Goal: Task Accomplishment & Management: Manage account settings

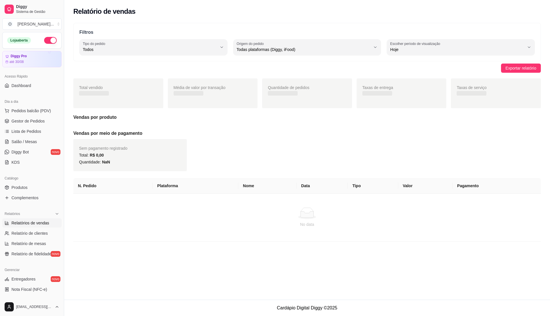
select select "ALL"
select select "0"
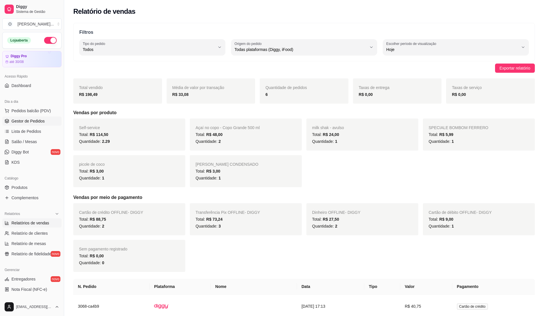
click at [34, 117] on link "Gestor de Pedidos" at bounding box center [31, 121] width 59 height 9
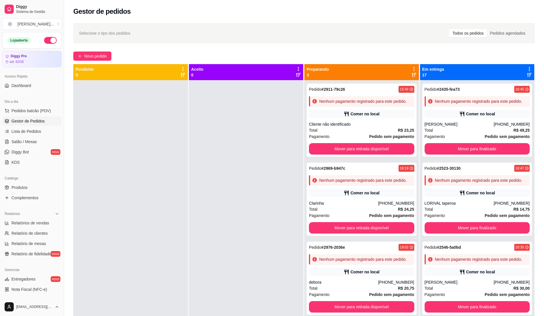
drag, startPoint x: 245, startPoint y: 185, endPoint x: 215, endPoint y: 168, distance: 35.0
click at [241, 177] on div at bounding box center [246, 238] width 115 height 316
click at [36, 109] on span "Pedidos balcão (PDV)" at bounding box center [31, 111] width 40 height 6
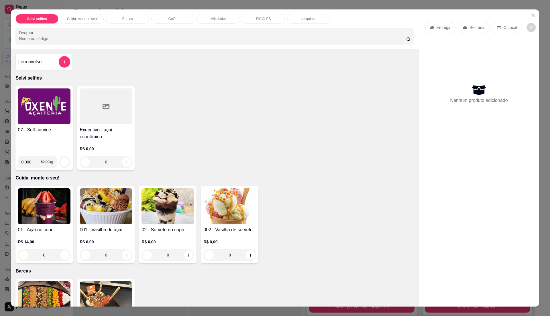
drag, startPoint x: 47, startPoint y: 132, endPoint x: 50, endPoint y: 132, distance: 3.2
click at [50, 132] on h4 "07 - Self-service" at bounding box center [44, 130] width 53 height 7
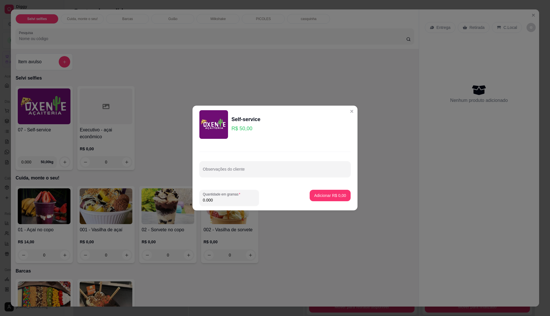
click at [237, 203] on input "0.000" at bounding box center [229, 200] width 53 height 6
type input "0.155"
click at [328, 194] on p "Adicionar R$ 7,75" at bounding box center [330, 196] width 32 height 6
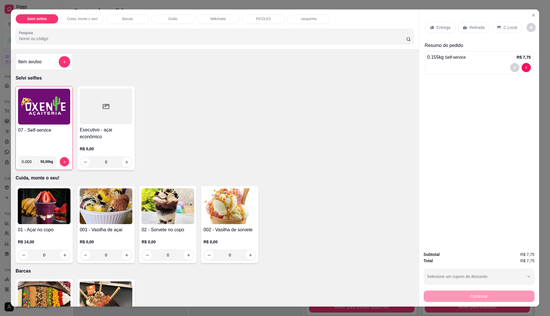
click at [502, 21] on div "Entrega Retirada C.Local" at bounding box center [479, 27] width 109 height 20
click at [499, 29] on div "C.Local" at bounding box center [507, 27] width 30 height 11
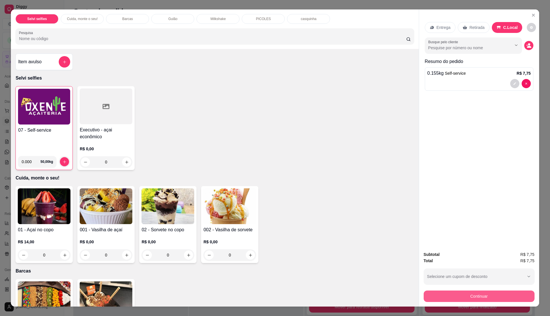
click at [491, 297] on button "Continuar" at bounding box center [479, 296] width 111 height 11
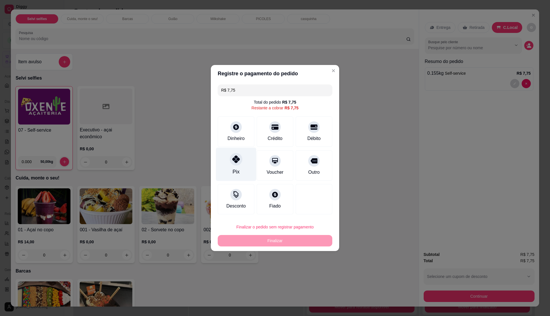
click at [241, 168] on div "Pix" at bounding box center [236, 165] width 40 height 34
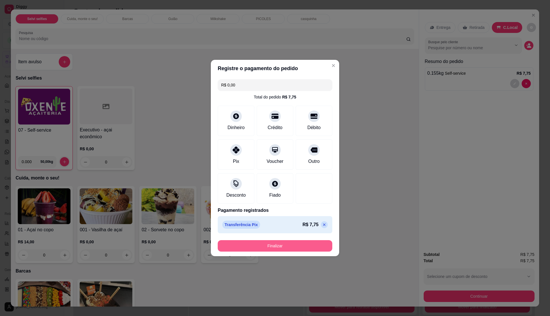
click at [260, 249] on button "Finalizar" at bounding box center [275, 245] width 115 height 11
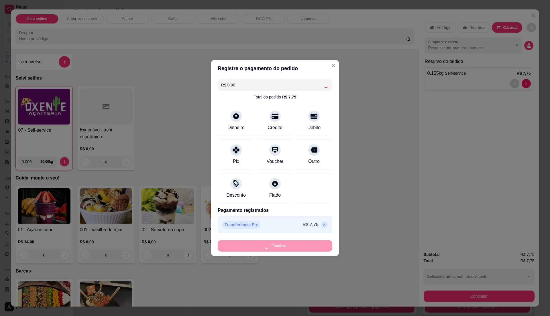
type input "-R$ 7,75"
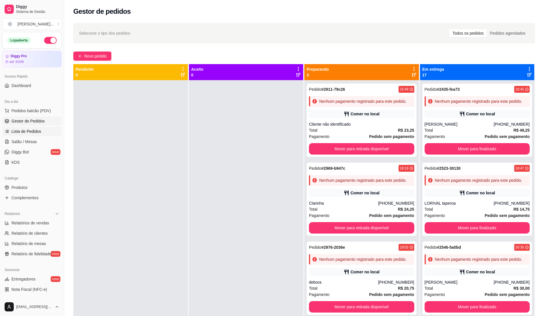
click at [19, 131] on span "Lista de Pedidos" at bounding box center [26, 132] width 30 height 6
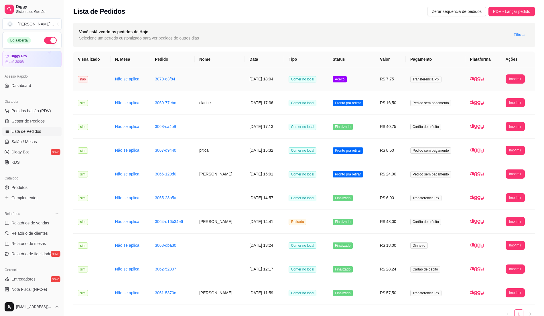
click at [428, 81] on span "Transferência Pix" at bounding box center [426, 79] width 31 height 6
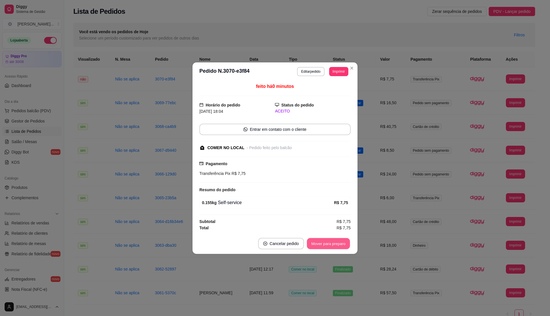
click at [329, 246] on button "Mover para preparo" at bounding box center [328, 243] width 43 height 11
click at [329, 246] on button "Mover para retirada disponível" at bounding box center [318, 243] width 61 height 11
click at [329, 246] on button "Mover para finalizado" at bounding box center [327, 243] width 48 height 11
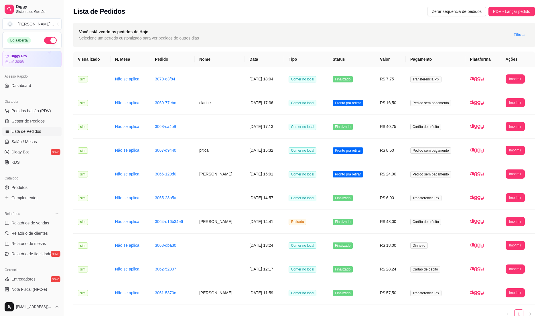
click at [45, 129] on link "Lista de Pedidos" at bounding box center [31, 131] width 59 height 9
click at [42, 124] on link "Gestor de Pedidos" at bounding box center [31, 121] width 59 height 9
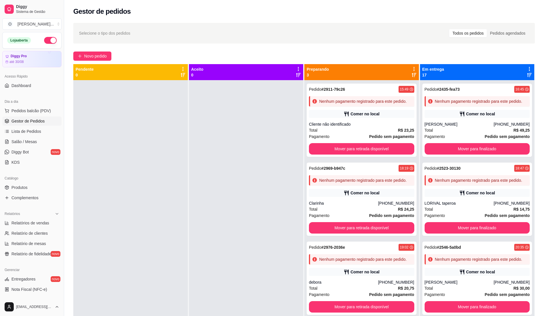
click at [34, 120] on span "Gestor de Pedidos" at bounding box center [27, 121] width 33 height 6
click at [237, 197] on div at bounding box center [246, 238] width 115 height 316
click at [41, 121] on span "Gestor de Pedidos" at bounding box center [27, 121] width 33 height 6
click at [215, 127] on div at bounding box center [246, 238] width 115 height 316
click at [50, 113] on button "Pedidos balcão (PDV)" at bounding box center [31, 110] width 59 height 9
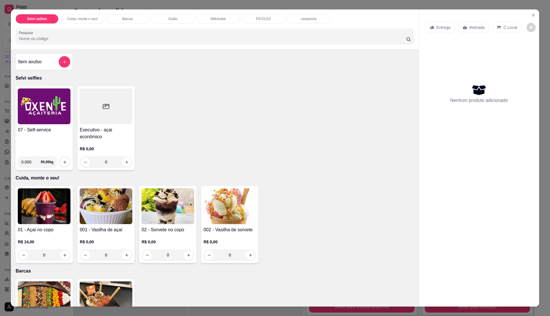
click at [48, 136] on div "07 - Self-service" at bounding box center [44, 139] width 53 height 25
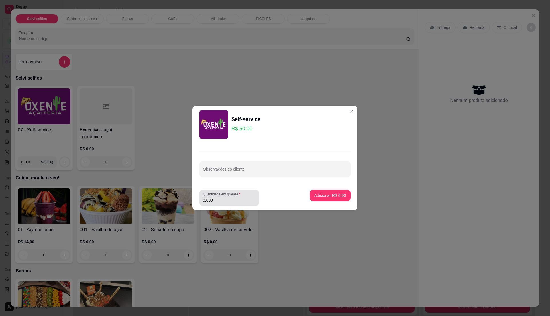
click at [238, 202] on input "0.000" at bounding box center [229, 200] width 53 height 6
type input "0.205"
click at [319, 197] on p "Adicionar R$ 10,25" at bounding box center [329, 196] width 34 height 6
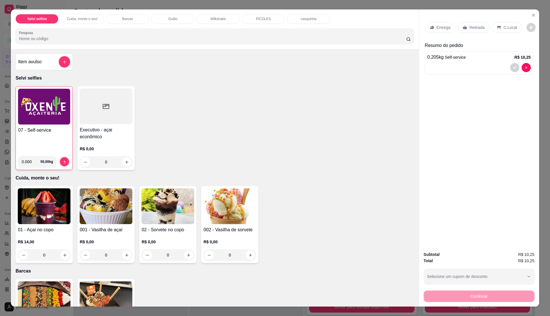
click at [67, 141] on div "07 - Self-service" at bounding box center [44, 139] width 52 height 25
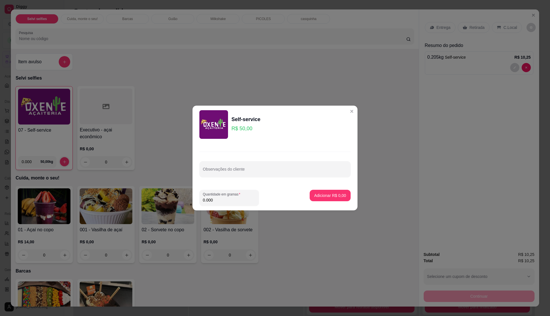
click at [222, 198] on input "0.000" at bounding box center [229, 200] width 53 height 6
click at [222, 198] on input "0" at bounding box center [229, 200] width 53 height 6
type input "0.23"
click at [336, 192] on button "Adicionar R$ 11,50" at bounding box center [329, 195] width 42 height 11
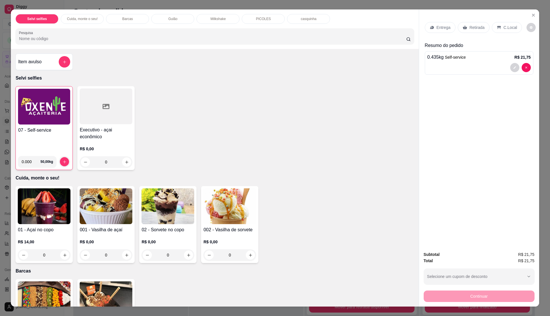
drag, startPoint x: 52, startPoint y: 146, endPoint x: 56, endPoint y: 144, distance: 4.4
click at [56, 144] on div "07 - Self-service" at bounding box center [44, 139] width 52 height 25
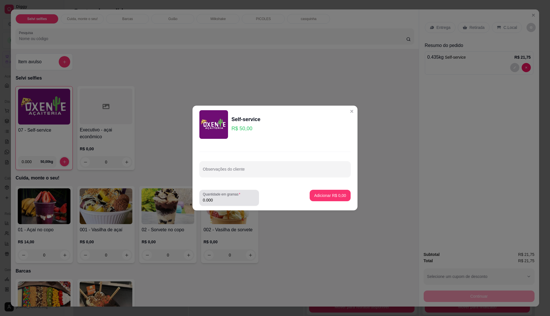
click at [221, 200] on input "0.000" at bounding box center [229, 200] width 53 height 6
drag, startPoint x: 221, startPoint y: 200, endPoint x: 232, endPoint y: 202, distance: 10.5
click at [232, 202] on input "0" at bounding box center [229, 200] width 53 height 6
type input "0.165"
click at [323, 194] on p "Adicionar R$ 8,25" at bounding box center [330, 196] width 32 height 6
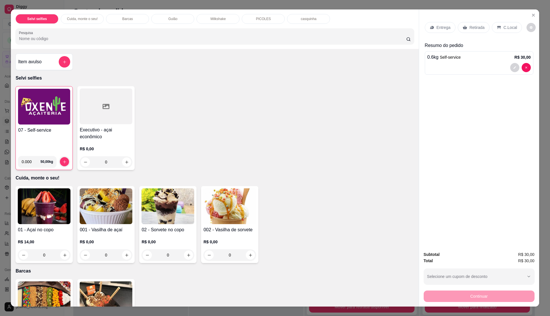
click at [504, 26] on p "C.Local" at bounding box center [510, 28] width 13 height 6
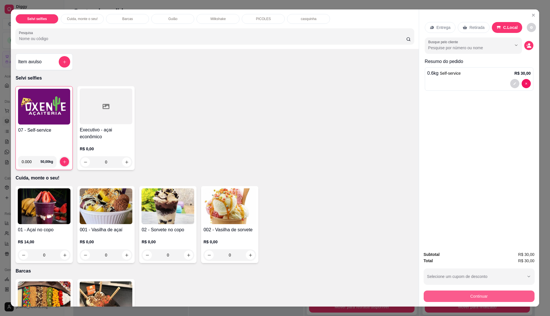
click at [448, 296] on button "Continuar" at bounding box center [479, 296] width 111 height 11
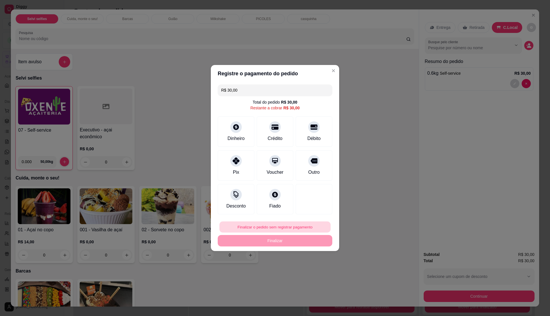
click at [285, 230] on button "Finalizar o pedido sem registrar pagamento" at bounding box center [274, 227] width 111 height 11
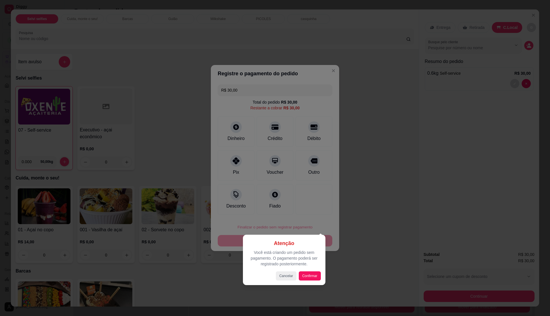
click at [354, 164] on div at bounding box center [275, 158] width 550 height 316
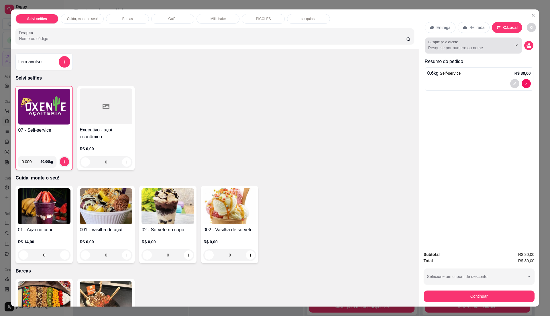
click at [455, 46] on input "Busque pelo cliente" at bounding box center [465, 48] width 74 height 6
type input "marize"
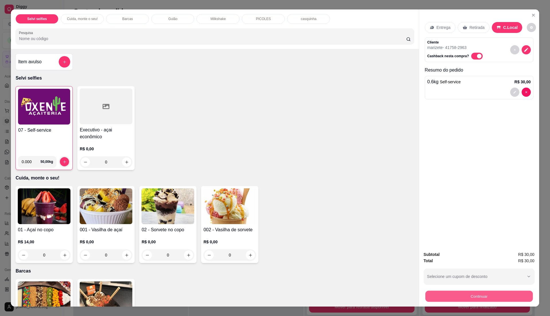
click at [469, 296] on button "Continuar" at bounding box center [478, 296] width 107 height 11
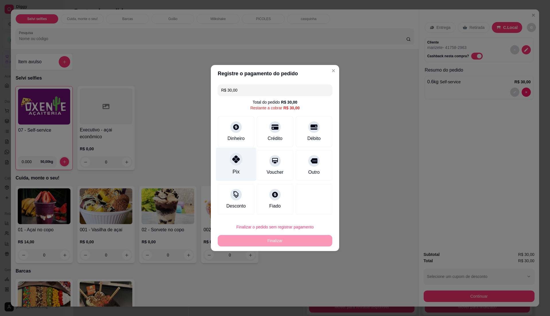
click at [231, 166] on div "Pix" at bounding box center [236, 165] width 40 height 34
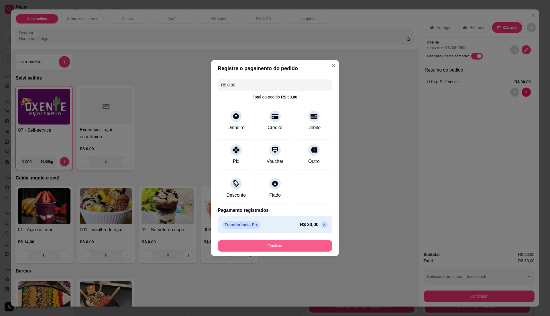
click at [272, 246] on button "Finalizar" at bounding box center [275, 245] width 115 height 11
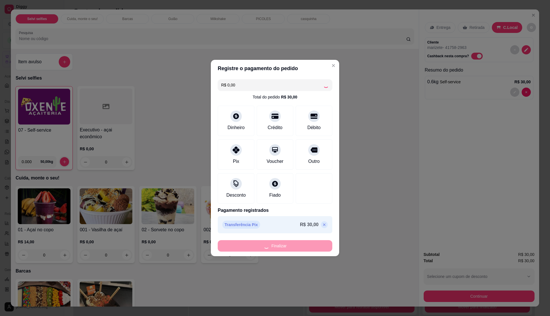
type input "-R$ 30,00"
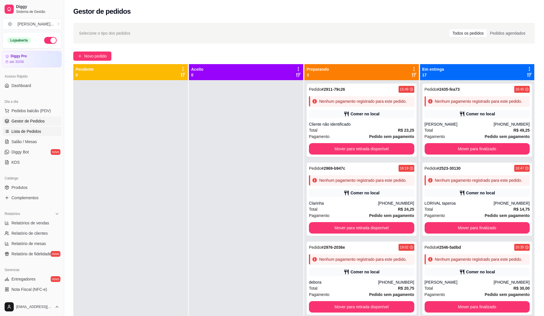
click at [29, 131] on span "Lista de Pedidos" at bounding box center [26, 132] width 30 height 6
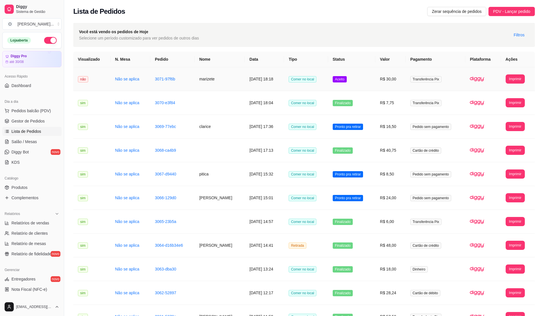
click at [369, 82] on td "Aceito" at bounding box center [351, 79] width 47 height 24
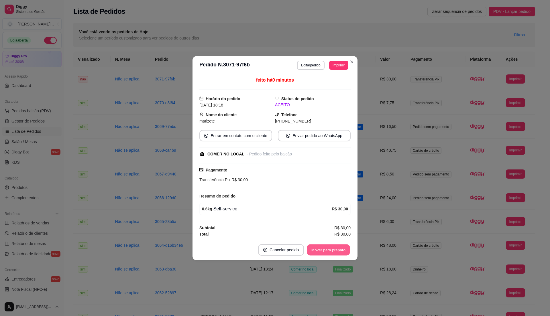
click at [326, 249] on button "Mover para preparo" at bounding box center [328, 249] width 43 height 11
click at [326, 249] on button "Mover para retirada disponível" at bounding box center [318, 249] width 63 height 11
click at [326, 249] on button "Mover para finalizado" at bounding box center [327, 249] width 46 height 11
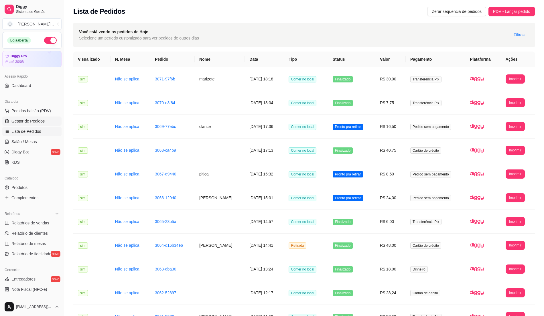
click at [35, 118] on span "Gestor de Pedidos" at bounding box center [27, 121] width 33 height 6
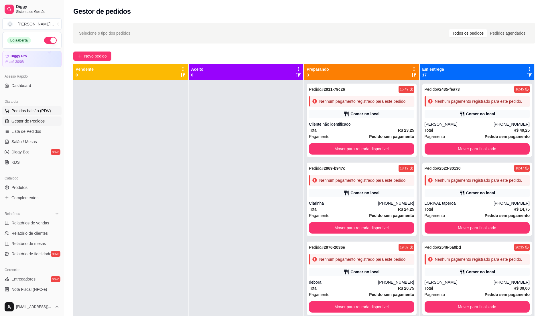
click at [32, 107] on button "Pedidos balcão (PDV)" at bounding box center [31, 110] width 59 height 9
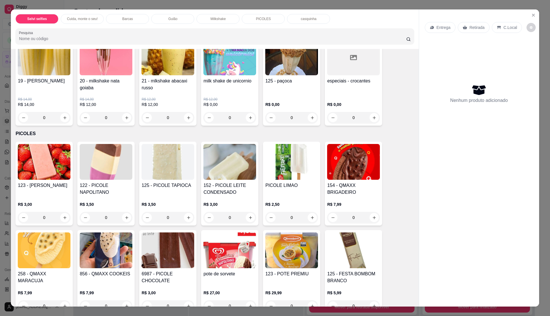
scroll to position [611, 0]
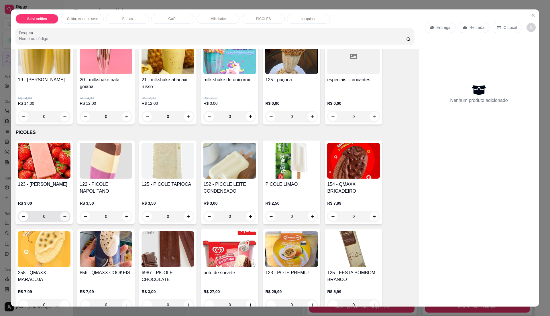
click at [64, 218] on button "increase-product-quantity" at bounding box center [64, 216] width 9 height 9
type input "1"
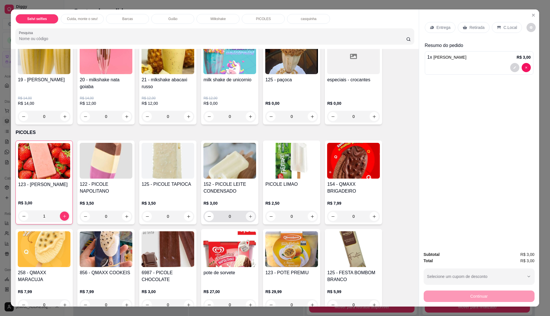
click at [249, 219] on icon "increase-product-quantity" at bounding box center [250, 217] width 4 height 4
type input "1"
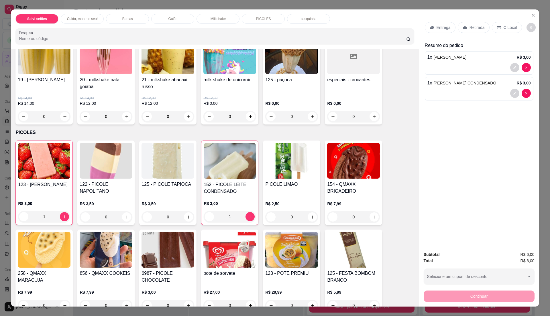
click at [504, 26] on p "C.Local" at bounding box center [510, 28] width 13 height 6
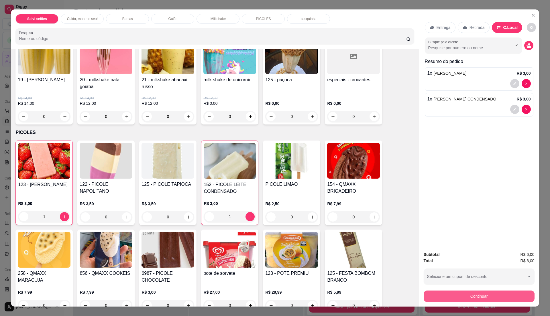
click at [462, 297] on button "Continuar" at bounding box center [479, 296] width 111 height 11
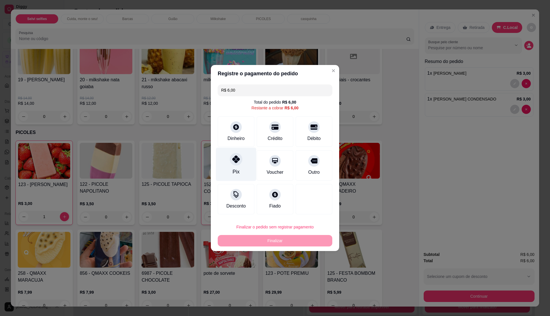
click at [242, 171] on div "Pix" at bounding box center [236, 165] width 40 height 34
type input "R$ 0,00"
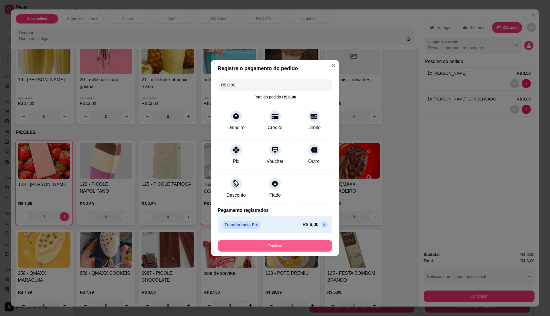
click at [281, 246] on button "Finalizar" at bounding box center [275, 245] width 115 height 11
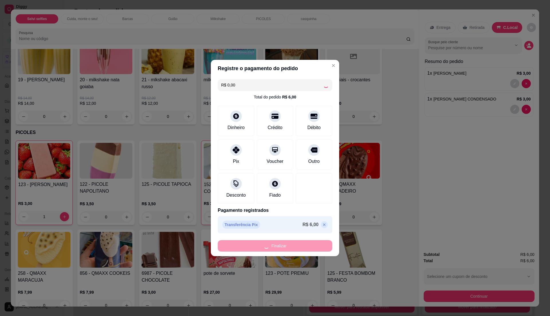
type input "0"
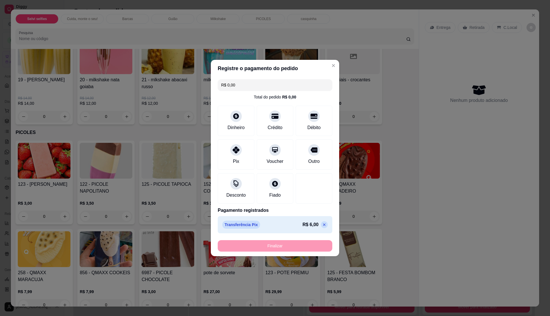
type input "-R$ 6,00"
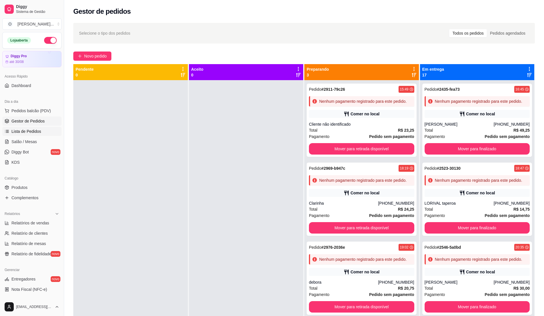
drag, startPoint x: 21, startPoint y: 132, endPoint x: 24, endPoint y: 130, distance: 3.5
click at [21, 132] on span "Lista de Pedidos" at bounding box center [26, 132] width 30 height 6
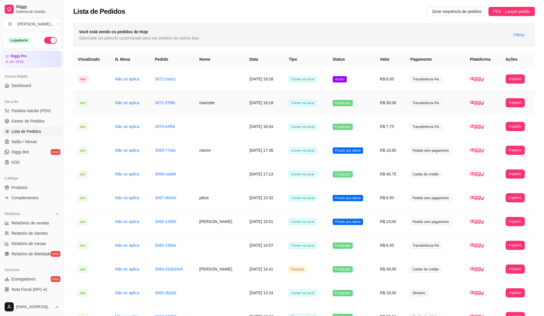
click at [327, 93] on td "Comer no local" at bounding box center [306, 103] width 44 height 24
click at [376, 83] on td "Aceito" at bounding box center [351, 79] width 47 height 24
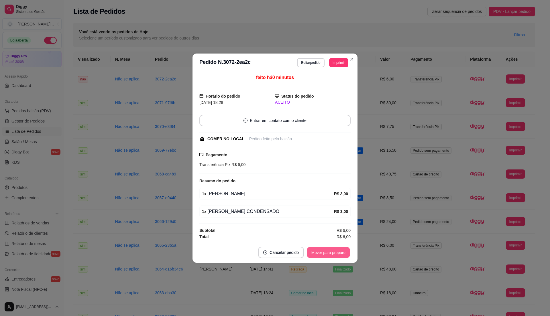
click at [330, 249] on button "Mover para preparo" at bounding box center [328, 252] width 43 height 11
click at [330, 253] on button "Mover para retirada disponível" at bounding box center [318, 252] width 63 height 11
click at [330, 253] on button "Mover para finalizado" at bounding box center [327, 252] width 48 height 11
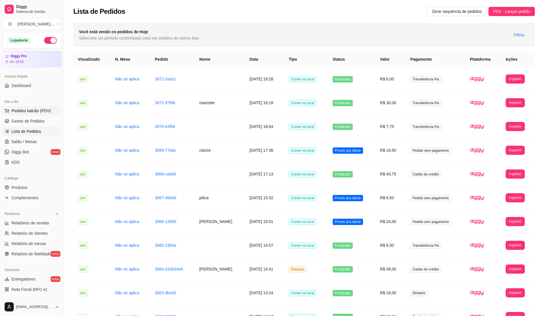
click at [31, 115] on button "Pedidos balcão (PDV)" at bounding box center [31, 110] width 59 height 9
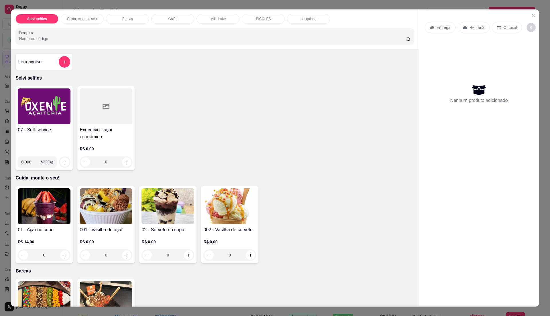
click at [50, 113] on img at bounding box center [44, 107] width 53 height 36
click at [45, 62] on div "Item avulso" at bounding box center [44, 61] width 52 height 11
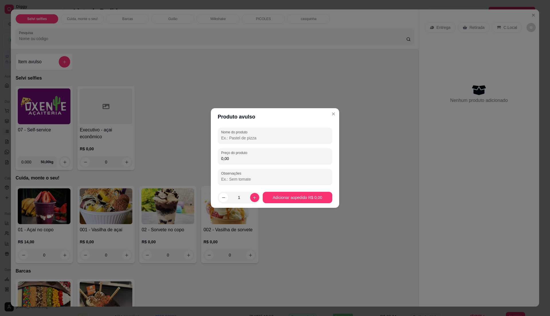
click at [250, 139] on input "Nome do produto" at bounding box center [275, 138] width 108 height 6
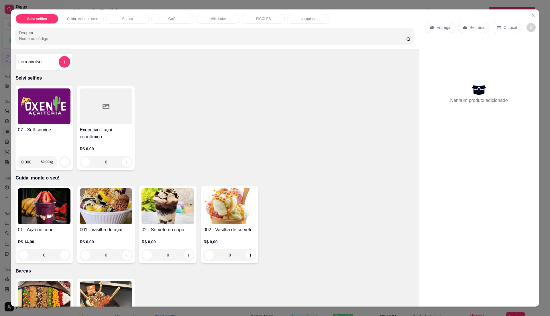
click at [51, 215] on img at bounding box center [44, 207] width 53 height 36
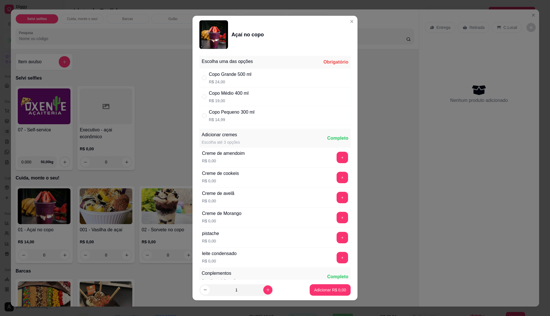
click at [233, 120] on p "R$ 14,99" at bounding box center [232, 120] width 46 height 6
radio input "true"
drag, startPoint x: 248, startPoint y: 161, endPoint x: 256, endPoint y: 170, distance: 12.0
click at [248, 161] on div "Creme de amendoim R$ 0,00 +" at bounding box center [274, 158] width 151 height 20
click at [337, 160] on button "+" at bounding box center [342, 157] width 11 height 11
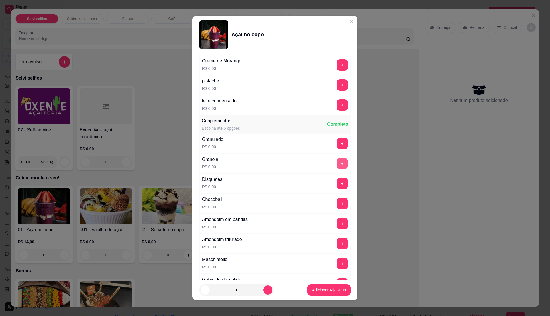
click at [337, 163] on button "+" at bounding box center [342, 163] width 11 height 11
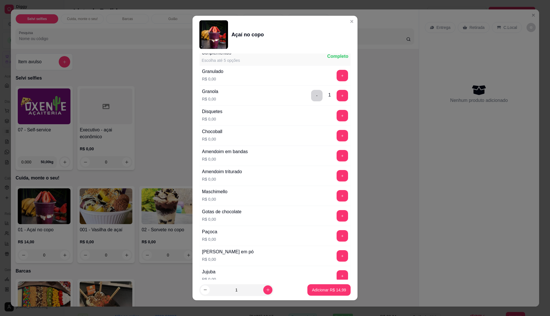
scroll to position [229, 0]
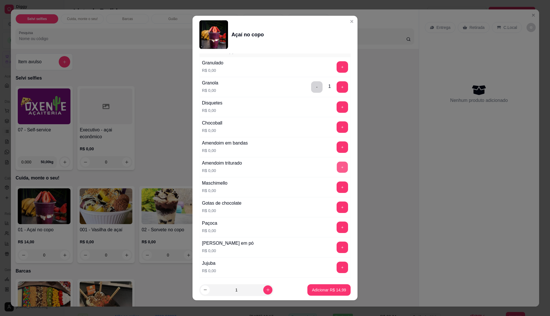
click at [337, 170] on button "+" at bounding box center [342, 167] width 11 height 11
click at [337, 150] on button "+" at bounding box center [342, 147] width 11 height 11
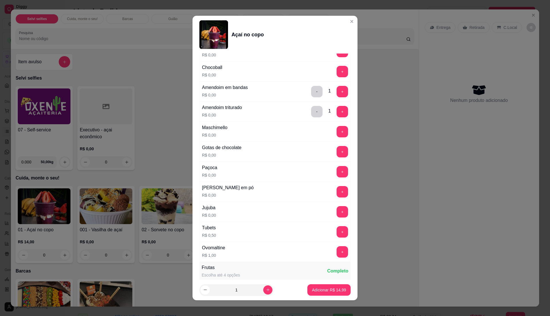
scroll to position [305, 0]
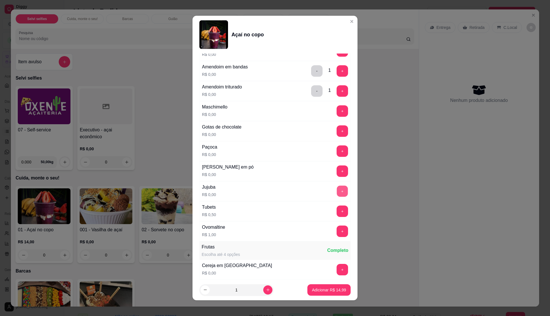
click at [337, 191] on button "+" at bounding box center [342, 191] width 11 height 11
click at [337, 177] on button "+" at bounding box center [342, 171] width 11 height 11
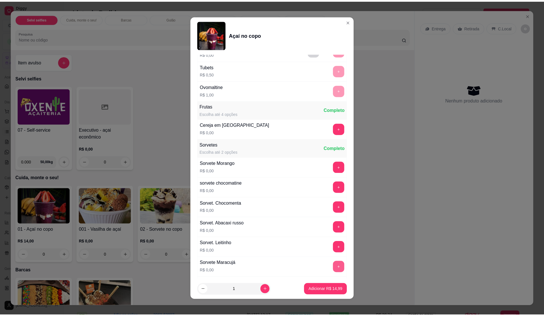
scroll to position [458, 0]
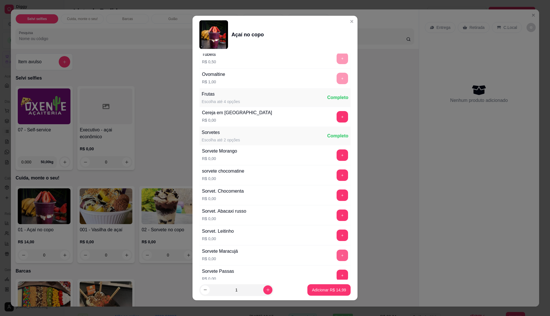
click at [337, 258] on button "+" at bounding box center [342, 255] width 11 height 11
click at [337, 239] on button "+" at bounding box center [342, 235] width 11 height 11
click at [334, 214] on div "Sorvet. Abacaxi russo R$ 0,00 +" at bounding box center [274, 215] width 151 height 20
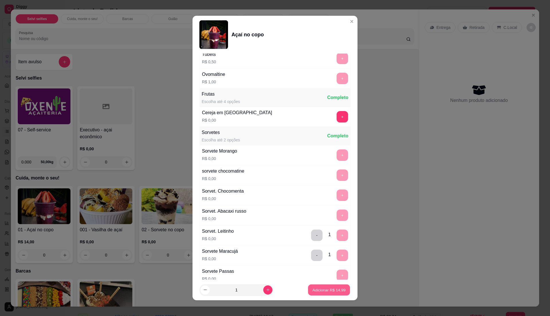
click at [327, 292] on p "Adicionar R$ 14,99" at bounding box center [329, 289] width 33 height 5
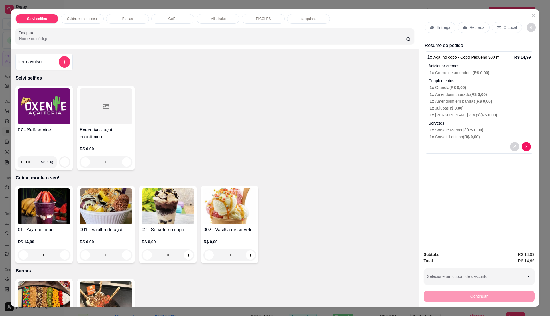
click at [430, 28] on icon at bounding box center [432, 27] width 5 height 5
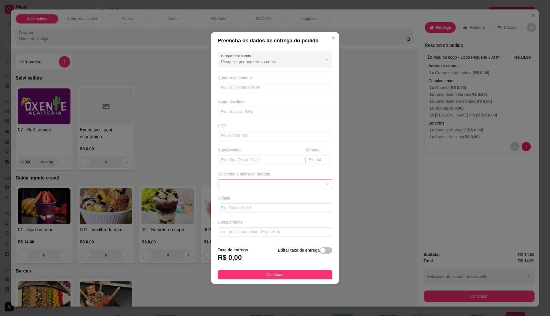
click at [321, 183] on span at bounding box center [275, 184] width 108 height 9
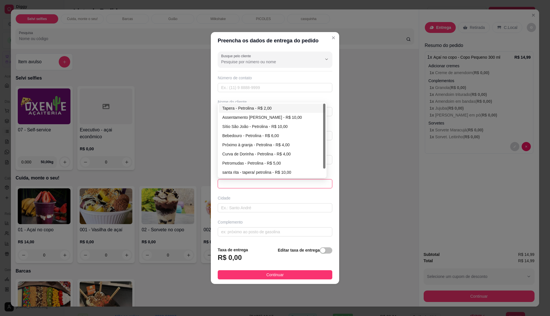
click at [269, 109] on div "Tapera - Petrolina - R$ 2,00" at bounding box center [272, 108] width 100 height 6
type input "Petrolina"
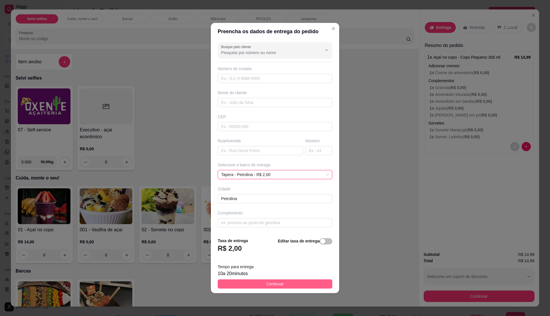
click at [298, 287] on button "Continuar" at bounding box center [275, 284] width 115 height 9
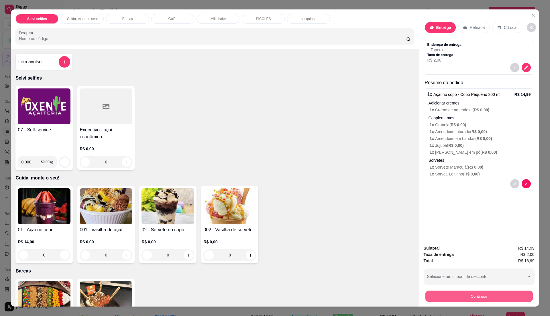
click at [467, 297] on button "Continuar" at bounding box center [478, 296] width 107 height 11
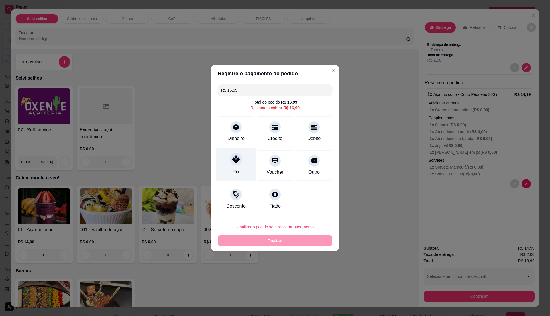
click at [238, 168] on div "Pix" at bounding box center [236, 171] width 7 height 7
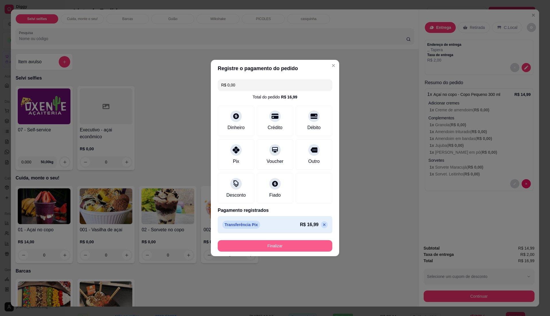
click at [281, 244] on button "Finalizar" at bounding box center [275, 245] width 115 height 11
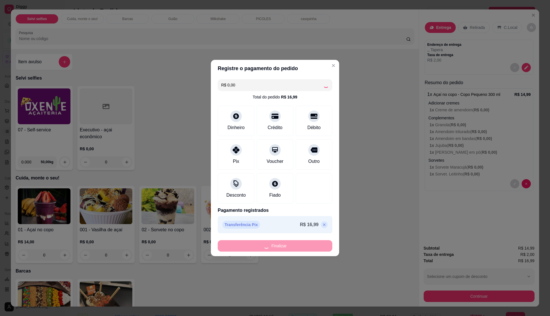
type input "-R$ 16,99"
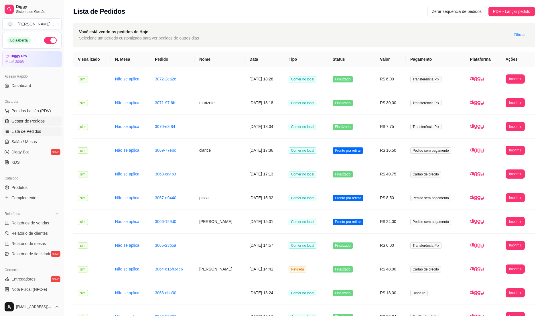
click at [40, 124] on span "Gestor de Pedidos" at bounding box center [27, 121] width 33 height 6
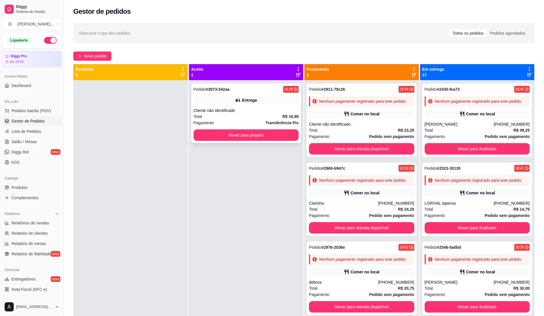
click at [225, 105] on div "Pedido # 3073-542aa 18:28 Entrega Cliente não identificado Total R$ 16,99 Pagam…" at bounding box center [246, 114] width 110 height 60
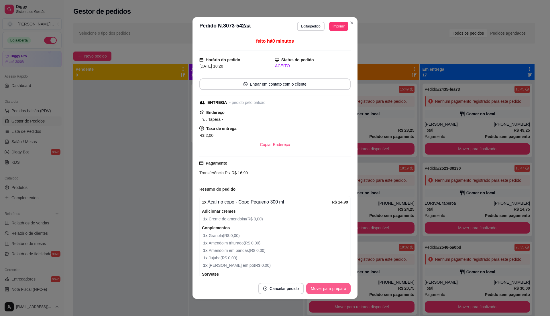
click at [326, 288] on button "Mover para preparo" at bounding box center [328, 288] width 44 height 11
click at [326, 288] on button "Mover para entrega" at bounding box center [328, 288] width 43 height 11
click at [331, 287] on button "Mover para finalizado" at bounding box center [327, 288] width 46 height 11
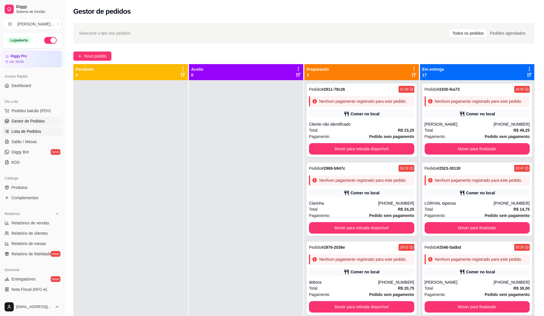
click at [30, 131] on span "Lista de Pedidos" at bounding box center [26, 132] width 30 height 6
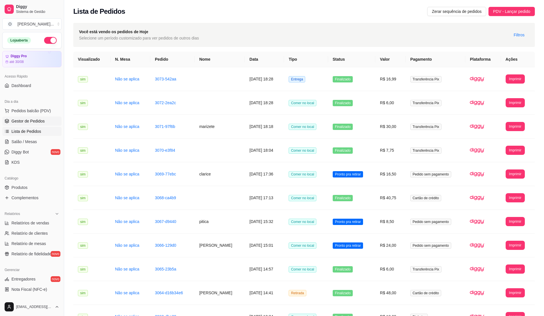
click at [45, 124] on link "Gestor de Pedidos" at bounding box center [31, 121] width 59 height 9
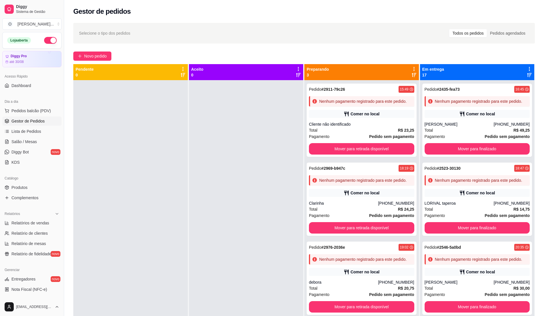
click at [261, 110] on div at bounding box center [246, 238] width 115 height 316
click at [17, 128] on link "Lista de Pedidos" at bounding box center [31, 131] width 59 height 9
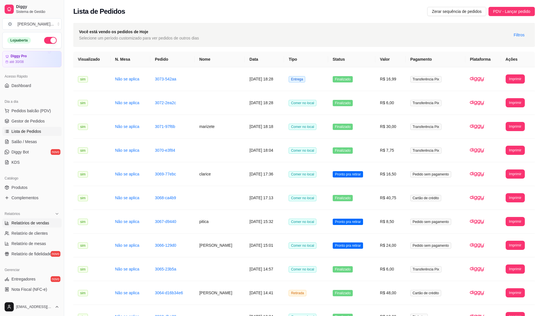
click at [39, 222] on span "Relatórios de vendas" at bounding box center [30, 223] width 38 height 6
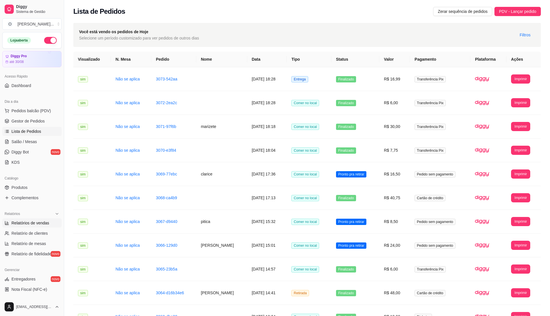
select select "ALL"
select select "0"
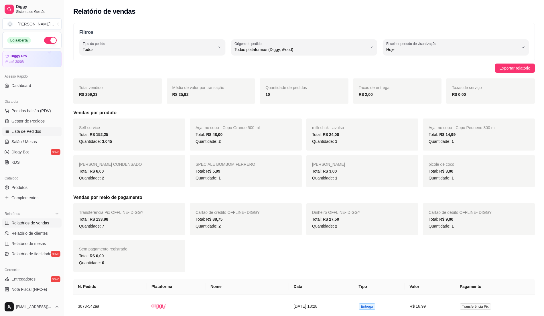
click at [35, 132] on span "Lista de Pedidos" at bounding box center [26, 132] width 30 height 6
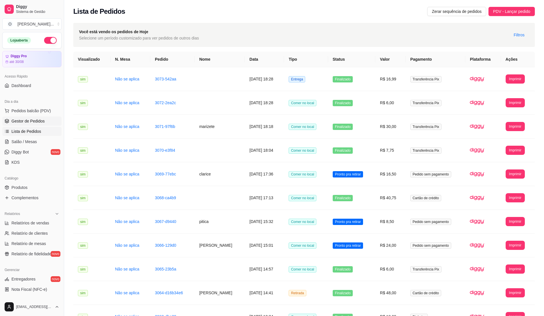
click at [35, 122] on span "Gestor de Pedidos" at bounding box center [27, 121] width 33 height 6
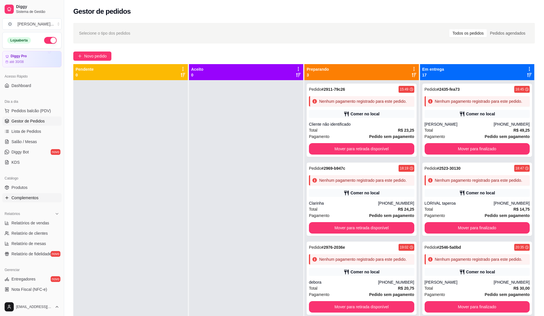
click at [30, 199] on span "Complementos" at bounding box center [24, 198] width 27 height 6
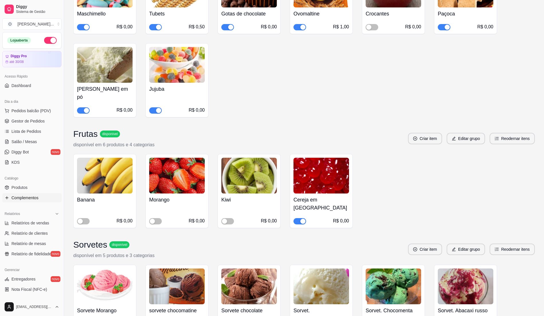
scroll to position [420, 0]
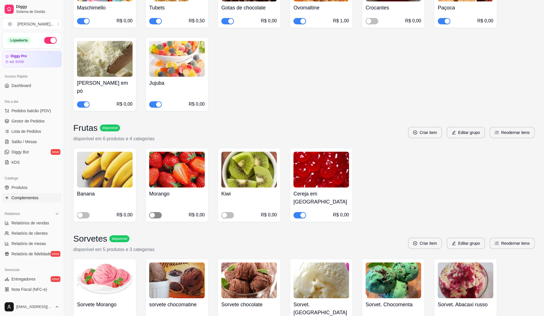
click at [159, 212] on span "button" at bounding box center [155, 215] width 13 height 6
click at [87, 212] on span "button" at bounding box center [83, 215] width 13 height 6
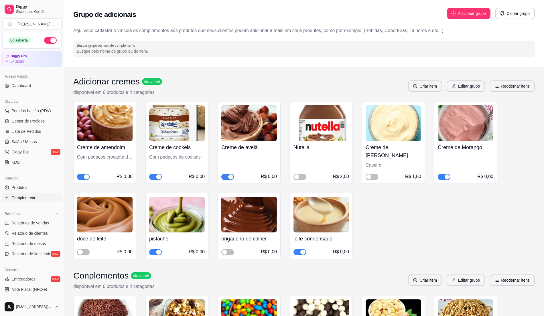
scroll to position [0, 0]
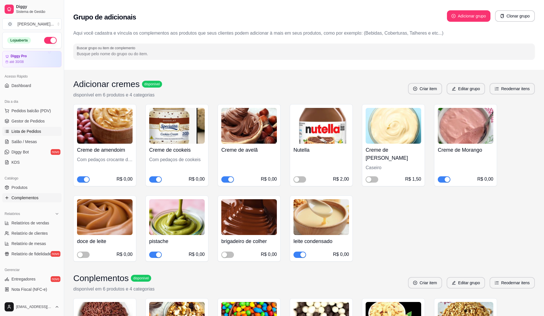
click at [29, 131] on span "Lista de Pedidos" at bounding box center [26, 132] width 30 height 6
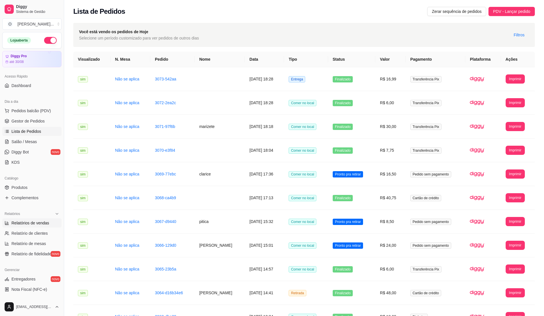
click at [34, 226] on span "Relatórios de vendas" at bounding box center [30, 223] width 38 height 6
select select "ALL"
select select "0"
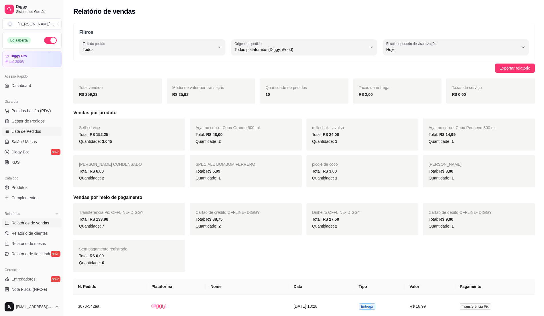
click at [38, 133] on span "Lista de Pedidos" at bounding box center [26, 132] width 30 height 6
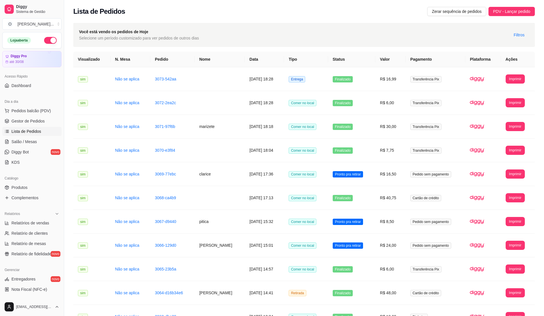
click at [38, 133] on span "Lista de Pedidos" at bounding box center [26, 132] width 30 height 6
click at [39, 140] on link "Salão / Mesas" at bounding box center [31, 141] width 59 height 9
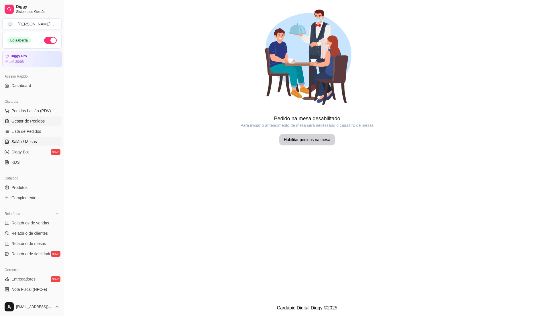
click at [45, 122] on link "Gestor de Pedidos" at bounding box center [31, 121] width 59 height 9
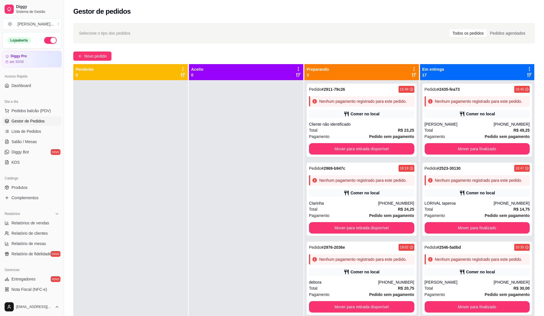
click at [38, 126] on link "Gestor de Pedidos" at bounding box center [31, 121] width 59 height 9
click at [37, 131] on span "Lista de Pedidos" at bounding box center [26, 132] width 30 height 6
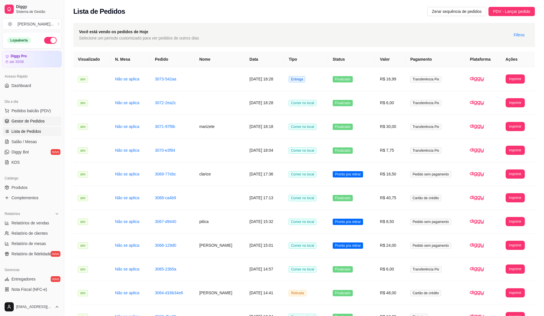
click at [42, 122] on span "Gestor de Pedidos" at bounding box center [27, 121] width 33 height 6
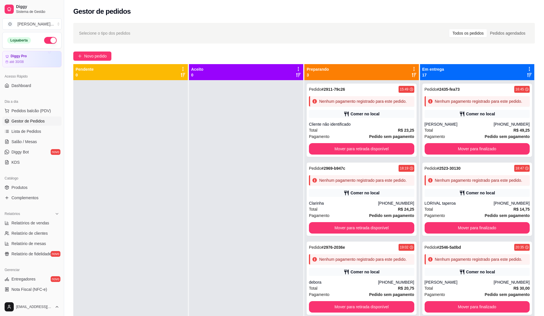
click at [26, 205] on div "Catálogo Produtos Complementos" at bounding box center [32, 188] width 64 height 33
click at [32, 200] on span "Complementos" at bounding box center [24, 198] width 27 height 6
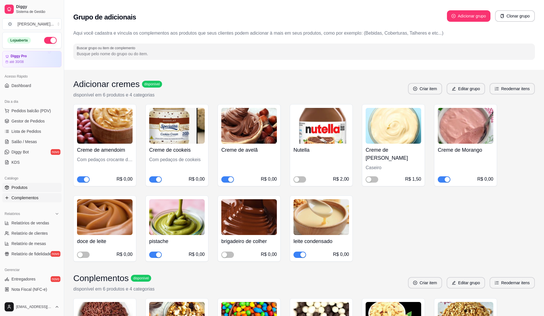
click at [25, 188] on span "Produtos" at bounding box center [19, 188] width 16 height 6
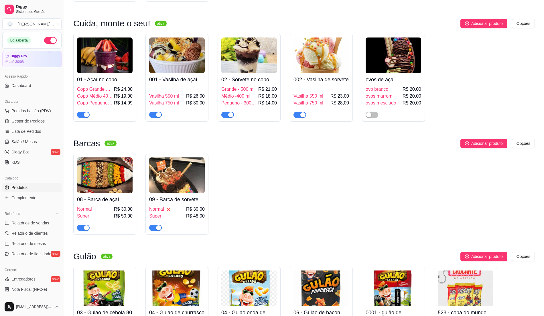
scroll to position [153, 0]
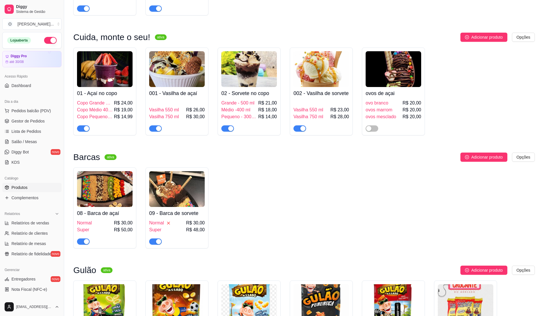
click at [115, 92] on h4 "01 - Açaí no copo" at bounding box center [105, 93] width 56 height 8
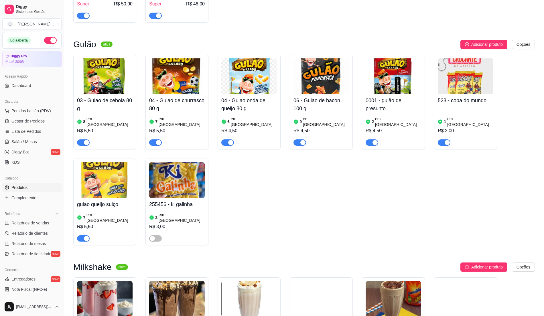
scroll to position [420, 0]
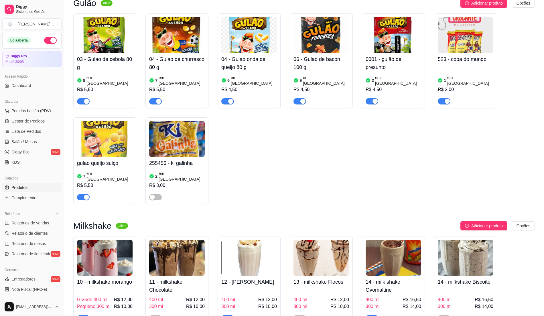
click at [102, 68] on h4 "03 - Gulao de cebola 80 g" at bounding box center [105, 63] width 56 height 16
click at [115, 141] on img at bounding box center [105, 139] width 56 height 36
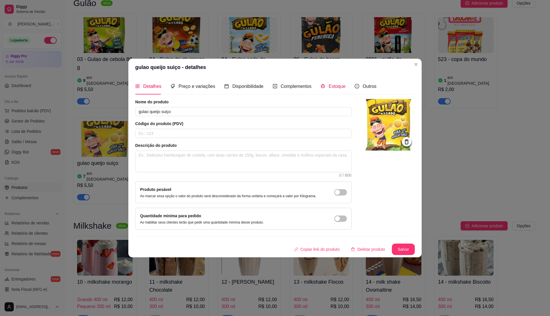
click at [324, 84] on div "Estoque" at bounding box center [333, 86] width 25 height 7
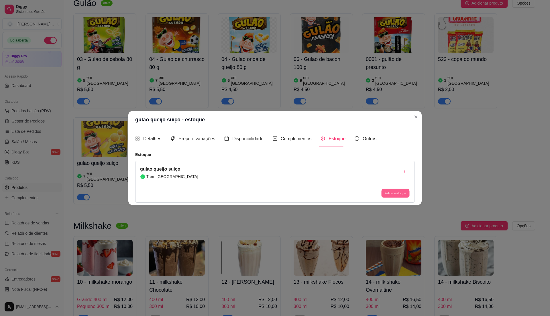
click at [396, 192] on button "Editar estoque" at bounding box center [395, 193] width 28 height 9
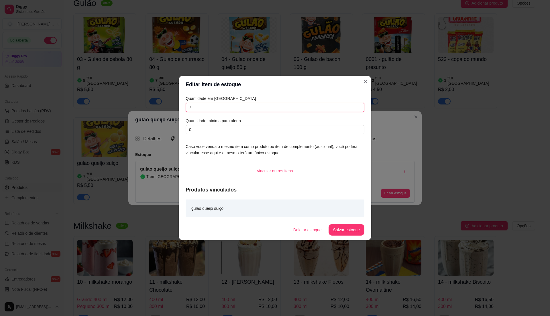
click at [225, 106] on input "7" at bounding box center [275, 107] width 179 height 9
type input "6"
click at [348, 231] on button "Salvar estoque" at bounding box center [346, 230] width 35 height 11
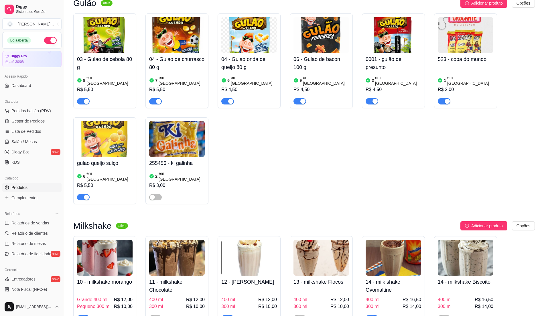
click at [118, 80] on div "8 em [GEOGRAPHIC_DATA]" at bounding box center [105, 80] width 56 height 11
click at [189, 59] on h4 "04 - Gulao de churrasco 80 g" at bounding box center [177, 63] width 56 height 16
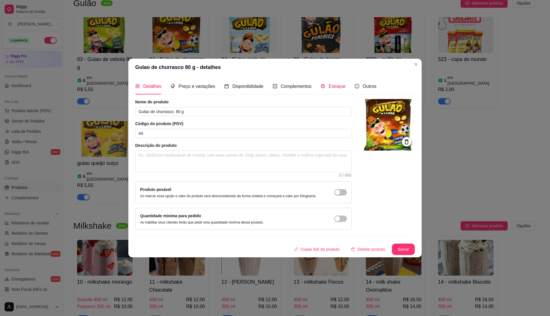
click at [326, 87] on div "Estoque" at bounding box center [333, 86] width 25 height 7
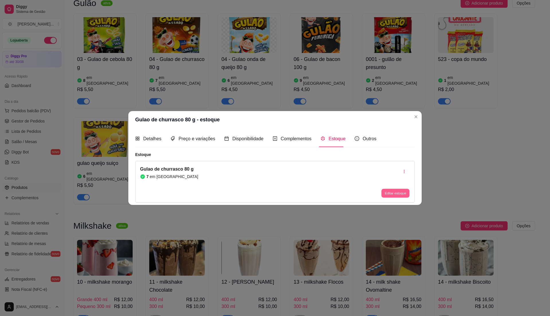
click at [396, 194] on button "Editar estoque" at bounding box center [395, 193] width 28 height 9
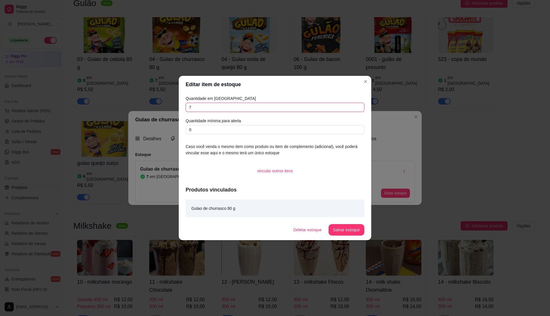
click at [286, 108] on input "7" at bounding box center [275, 107] width 179 height 9
type input "13"
click at [352, 229] on button "Salvar estoque" at bounding box center [347, 229] width 36 height 11
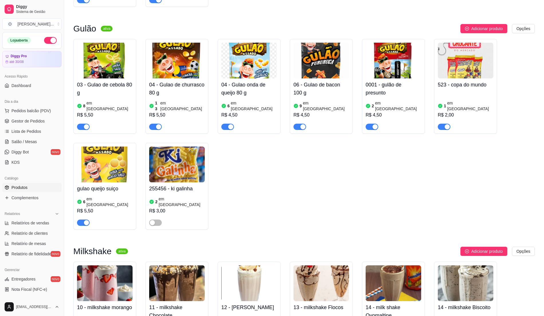
scroll to position [382, 0]
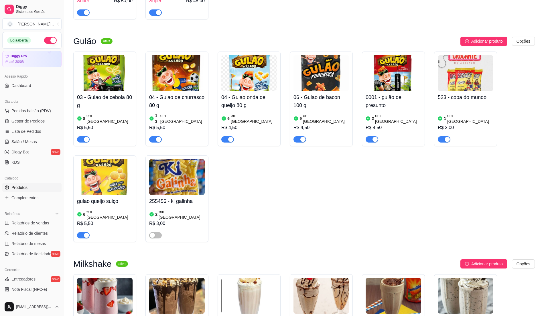
click at [256, 121] on div "6 em [GEOGRAPHIC_DATA]" at bounding box center [249, 118] width 56 height 11
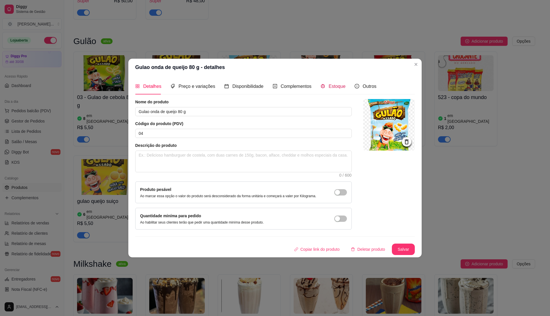
click at [335, 85] on span "Estoque" at bounding box center [337, 86] width 17 height 5
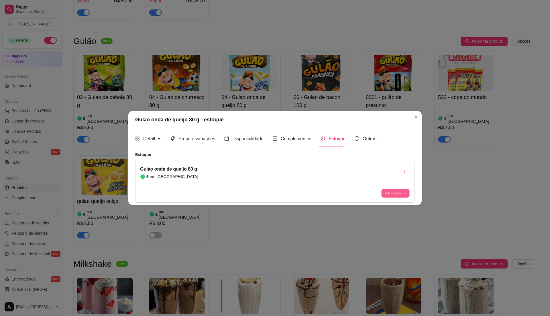
click at [398, 194] on button "Editar estoque" at bounding box center [395, 193] width 28 height 9
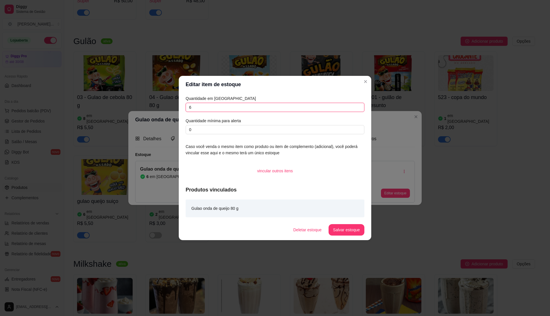
click at [237, 109] on input "6" at bounding box center [275, 107] width 179 height 9
type input "10"
click at [353, 224] on button "Salvar estoque" at bounding box center [347, 229] width 36 height 11
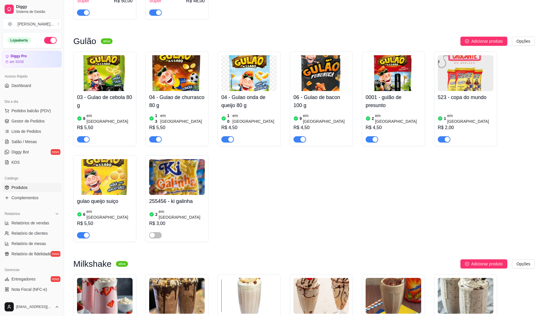
click at [370, 138] on span "button" at bounding box center [372, 139] width 13 height 6
click at [464, 87] on img at bounding box center [466, 73] width 56 height 36
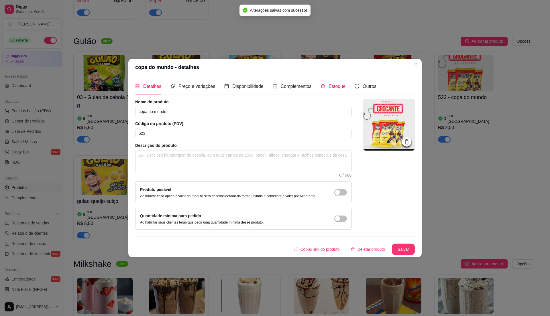
click at [330, 84] on span "Estoque" at bounding box center [337, 86] width 17 height 5
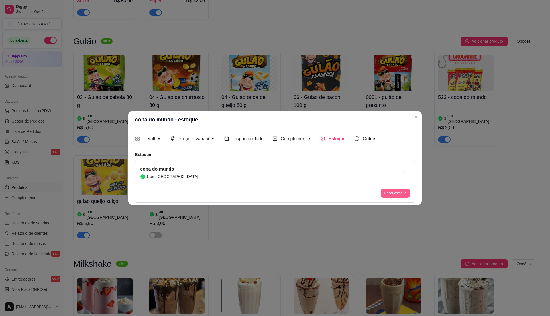
click at [393, 196] on button "Editar estoque" at bounding box center [395, 193] width 29 height 9
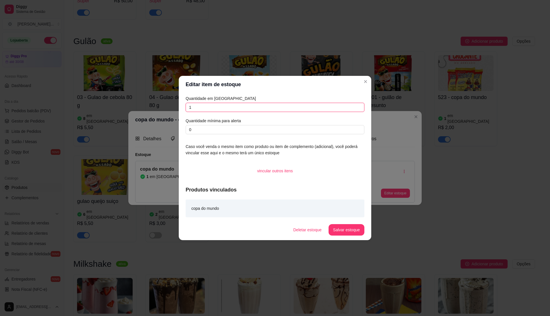
click at [239, 104] on input "1" at bounding box center [275, 107] width 179 height 9
type input "1"
type input "9"
click at [351, 228] on button "Salvar estoque" at bounding box center [347, 229] width 36 height 11
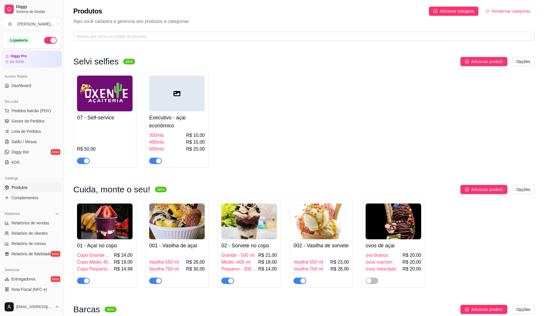
scroll to position [0, 0]
click at [47, 126] on ul "Pedidos balcão (PDV) Gestor de Pedidos Lista de Pedidos Salão / Mesas Diggy Bot…" at bounding box center [31, 136] width 59 height 61
click at [47, 129] on link "Lista de Pedidos" at bounding box center [31, 131] width 59 height 9
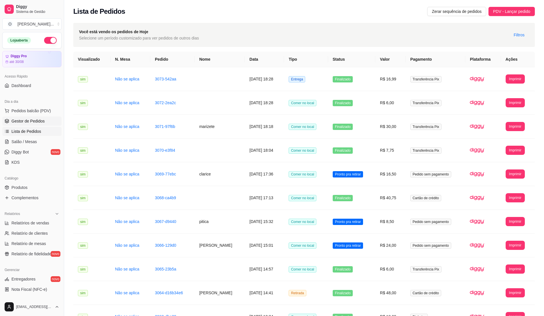
click at [47, 119] on link "Gestor de Pedidos" at bounding box center [31, 121] width 59 height 9
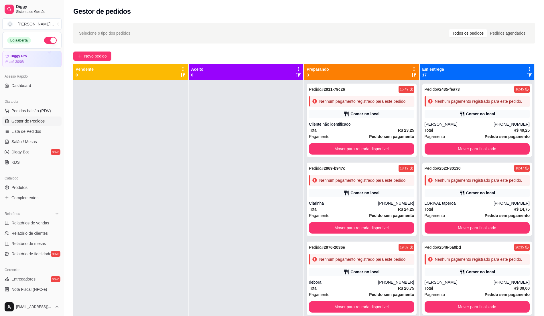
click at [172, 257] on div at bounding box center [130, 238] width 115 height 316
click at [370, 206] on div "Clarinha" at bounding box center [343, 204] width 69 height 6
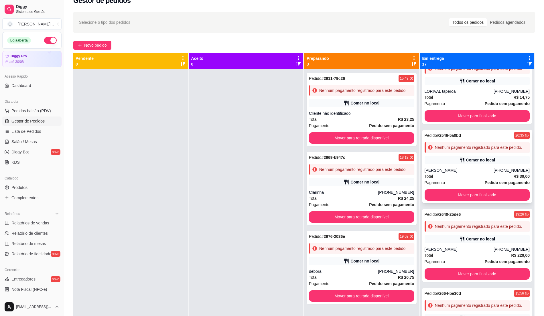
scroll to position [115, 0]
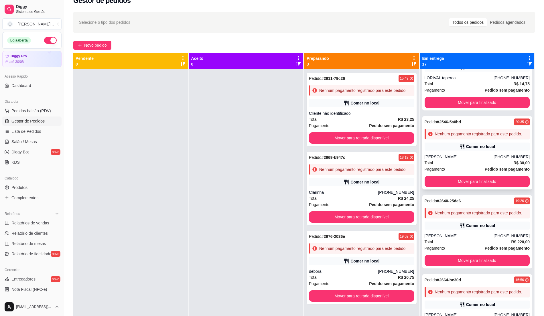
click at [474, 166] on div "Total R$ 30,00" at bounding box center [477, 163] width 105 height 6
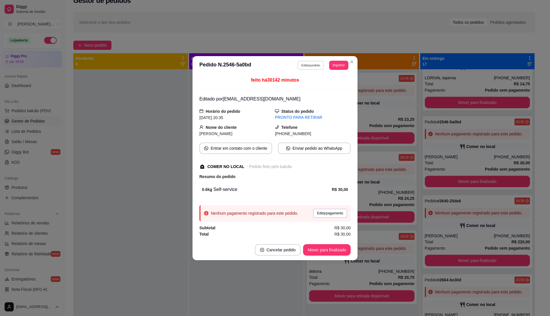
click at [311, 64] on button "Editar pedido" at bounding box center [311, 65] width 27 height 9
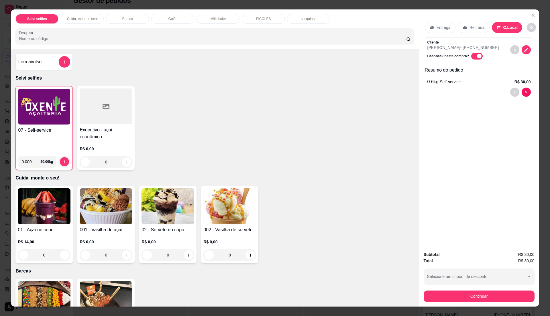
click at [38, 131] on h4 "07 - Self-service" at bounding box center [44, 130] width 52 height 7
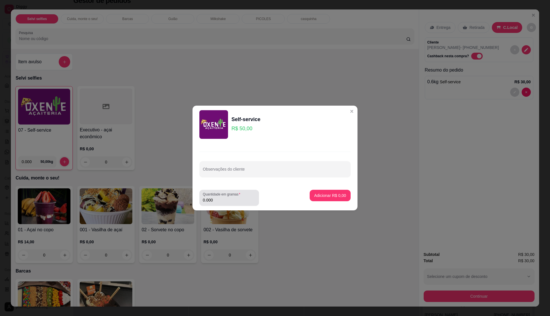
click at [233, 202] on input "0.000" at bounding box center [229, 200] width 53 height 6
type input "0.25"
click at [315, 196] on p "Adicionar R$ 12,50" at bounding box center [329, 196] width 34 height 6
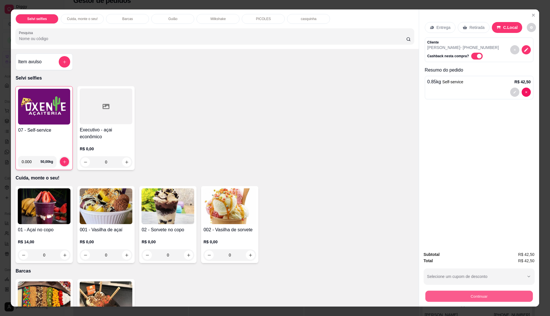
click at [466, 293] on button "Continuar" at bounding box center [478, 296] width 107 height 11
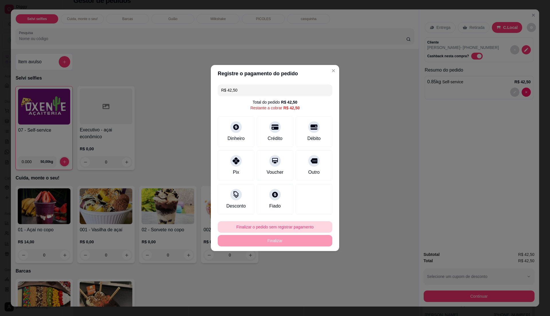
click at [272, 233] on button "Finalizar o pedido sem registrar pagamento" at bounding box center [275, 226] width 115 height 11
click at [311, 277] on button "Confirmar" at bounding box center [310, 274] width 20 height 9
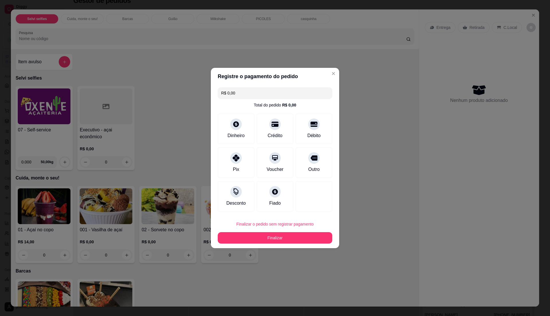
type input "R$ 0,00"
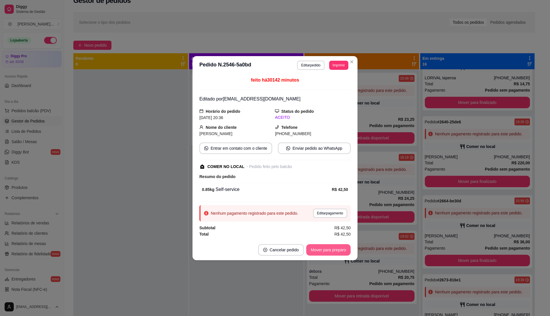
click at [342, 250] on button "Mover para preparo" at bounding box center [328, 249] width 44 height 11
click at [342, 250] on button "Mover para retirada disponível" at bounding box center [318, 249] width 61 height 11
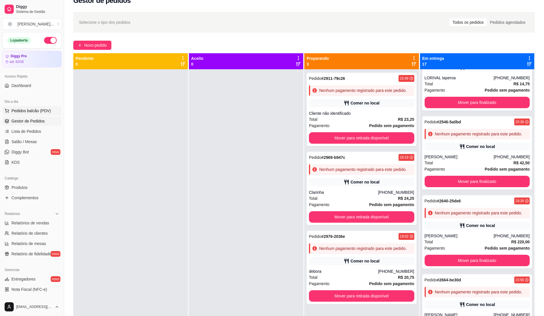
click at [20, 108] on span "Pedidos balcão (PDV)" at bounding box center [31, 111] width 40 height 6
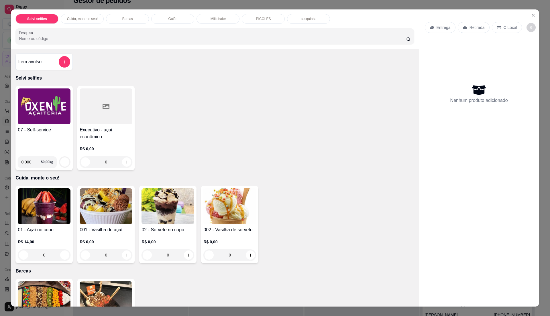
click at [18, 130] on h4 "07 - Self-service" at bounding box center [44, 130] width 53 height 7
click at [6, 180] on div "Selvi selfies Cuida, monte o seu! Barcas Gulão Milkshake PICOLES casquinha Pesq…" at bounding box center [275, 158] width 550 height 316
click at [0, 179] on div "Selvi selfies Cuida, monte o seu! Barcas Gulão Milkshake PICOLES casquinha Pesq…" at bounding box center [275, 158] width 550 height 316
click at [531, 16] on icon "Close" at bounding box center [533, 15] width 5 height 5
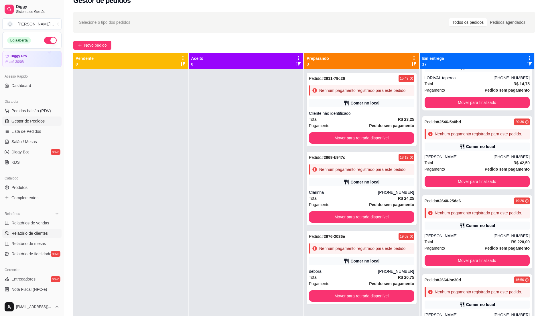
click at [27, 231] on span "Relatório de clientes" at bounding box center [29, 234] width 36 height 6
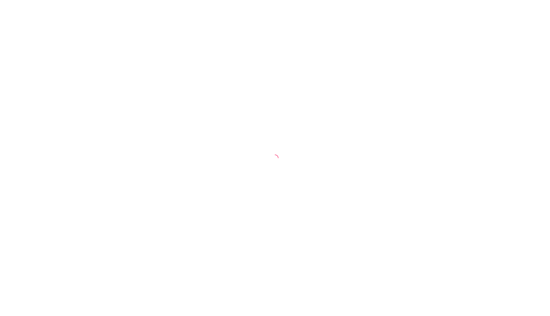
select select "30"
select select "HIGHEST_TOTAL_SPENT_WITH_ORDERS"
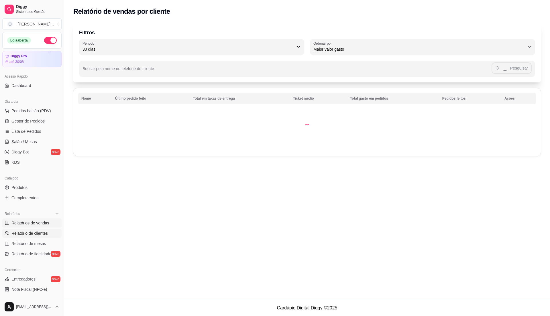
click at [45, 221] on span "Relatórios de vendas" at bounding box center [30, 223] width 38 height 6
select select "ALL"
select select "0"
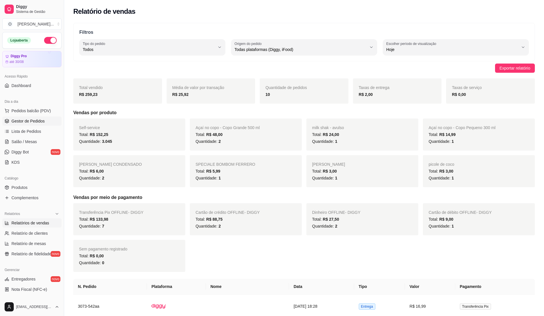
click at [30, 126] on link "Gestor de Pedidos" at bounding box center [31, 121] width 59 height 9
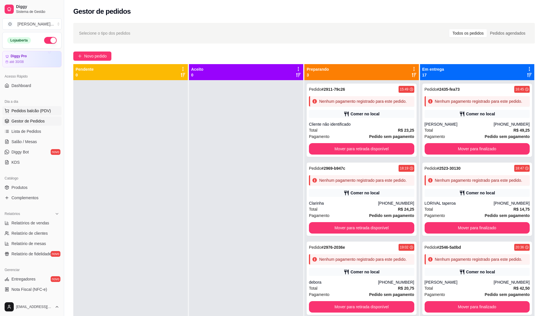
click at [40, 112] on span "Pedidos balcão (PDV)" at bounding box center [31, 111] width 40 height 6
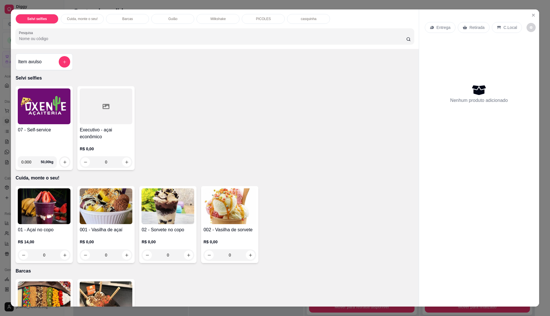
click at [42, 131] on h4 "07 - Self-service" at bounding box center [44, 130] width 53 height 7
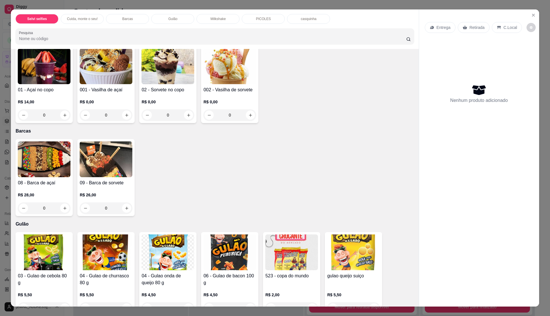
scroll to position [229, 0]
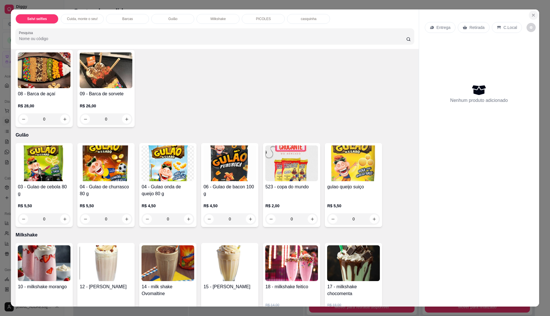
click at [531, 15] on icon "Close" at bounding box center [533, 15] width 5 height 5
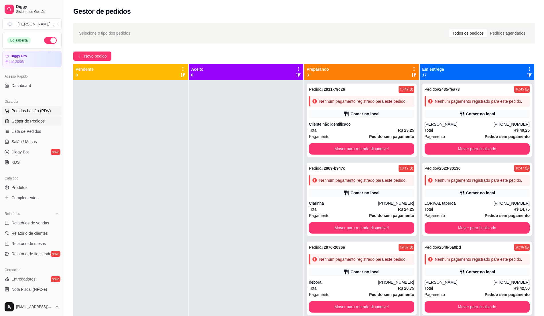
click at [51, 108] on button "Pedidos balcão (PDV)" at bounding box center [31, 110] width 59 height 9
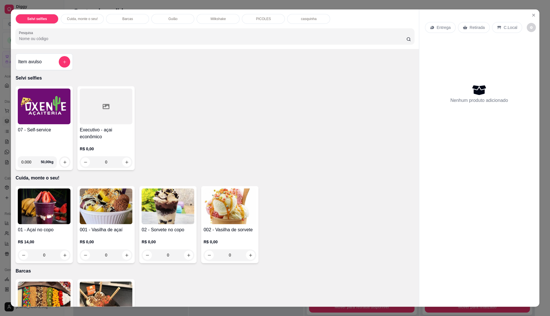
click at [36, 112] on img at bounding box center [44, 107] width 53 height 36
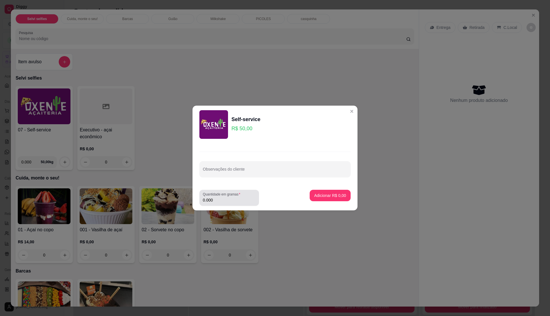
click at [233, 202] on input "0.000" at bounding box center [229, 200] width 53 height 6
type input "0.33"
click at [317, 192] on button "Adicionar R$ 16,50" at bounding box center [328, 195] width 43 height 11
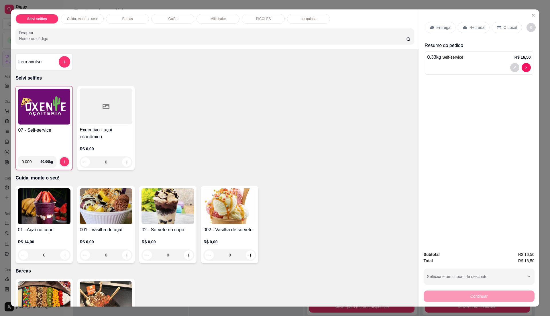
click at [40, 142] on div "07 - Self-service" at bounding box center [44, 139] width 52 height 25
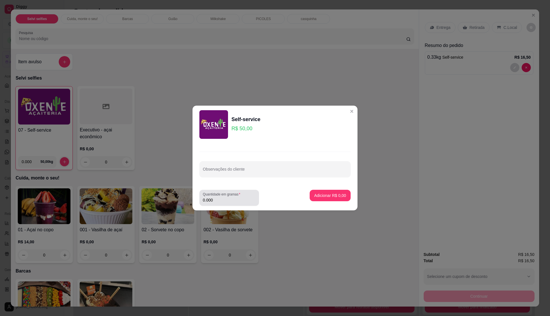
click at [230, 199] on input "0.000" at bounding box center [229, 200] width 53 height 6
click at [230, 199] on input "0" at bounding box center [229, 200] width 53 height 6
type input "0.185"
click at [314, 194] on p "Adicionar R$ 9,25" at bounding box center [330, 196] width 32 height 6
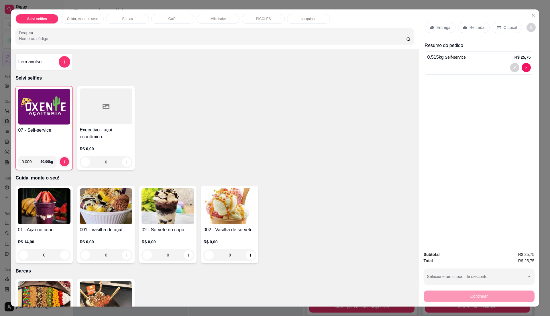
click at [508, 28] on p "C.Local" at bounding box center [510, 28] width 13 height 6
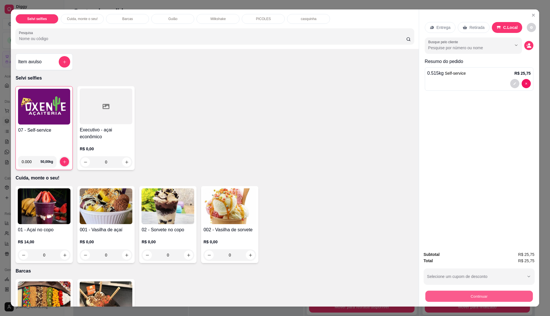
click at [489, 296] on button "Continuar" at bounding box center [478, 296] width 107 height 11
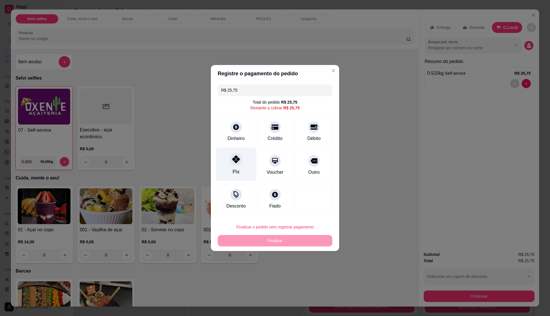
click at [240, 168] on div "Pix" at bounding box center [236, 165] width 40 height 34
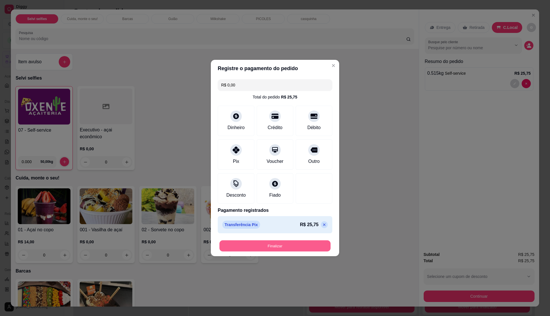
click at [283, 245] on button "Finalizar" at bounding box center [274, 246] width 111 height 11
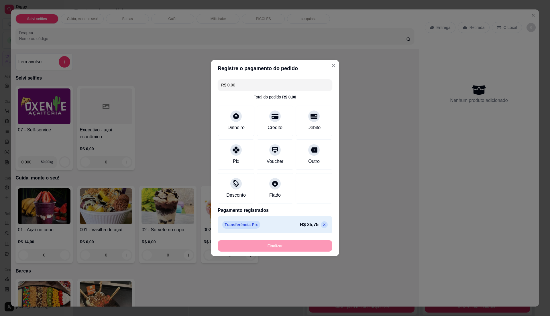
type input "-R$ 25,75"
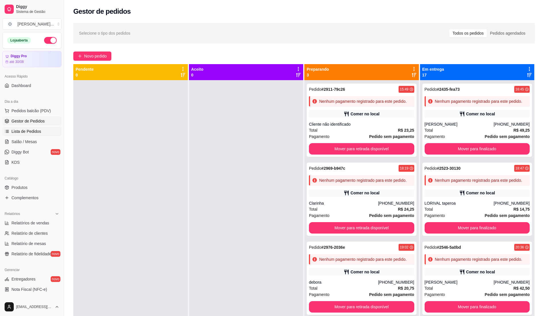
click at [29, 130] on span "Lista de Pedidos" at bounding box center [26, 132] width 30 height 6
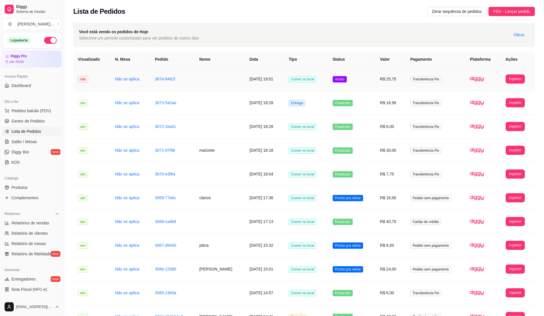
click at [367, 86] on td "Aceito" at bounding box center [351, 79] width 47 height 24
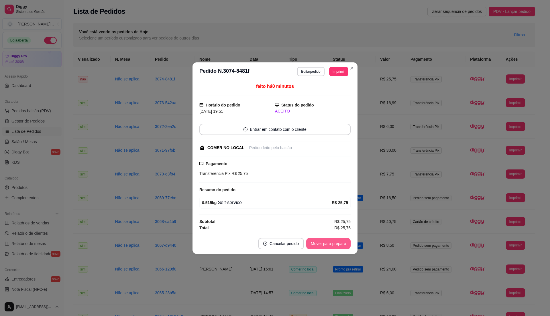
click at [338, 242] on button "Mover para preparo" at bounding box center [328, 243] width 44 height 11
click at [337, 242] on button "Mover para retirada disponível" at bounding box center [318, 243] width 63 height 11
click at [337, 242] on button "Mover para finalizado" at bounding box center [327, 243] width 46 height 11
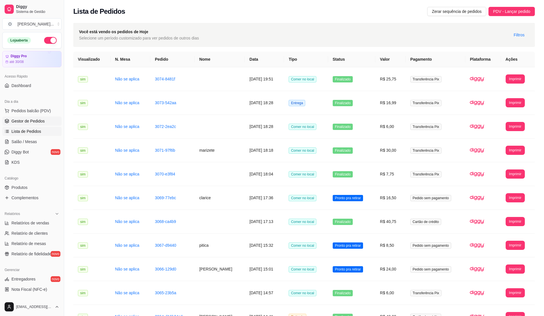
click at [43, 121] on span "Gestor de Pedidos" at bounding box center [27, 121] width 33 height 6
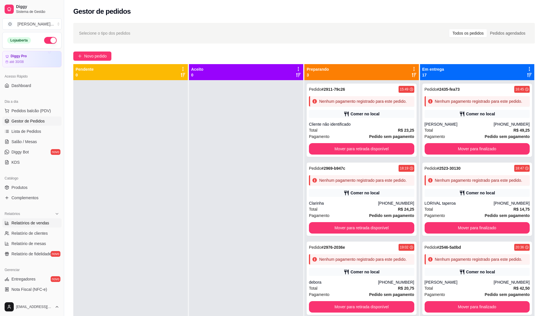
click at [29, 222] on span "Relatórios de vendas" at bounding box center [30, 223] width 38 height 6
select select "ALL"
select select "0"
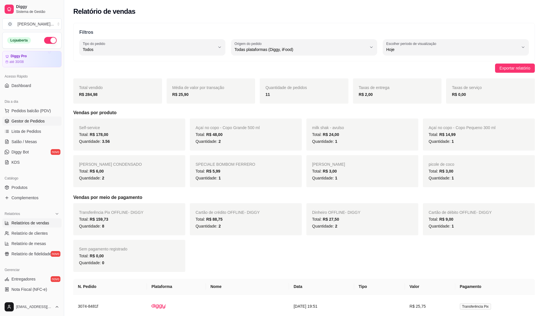
click at [40, 119] on span "Gestor de Pedidos" at bounding box center [27, 121] width 33 height 6
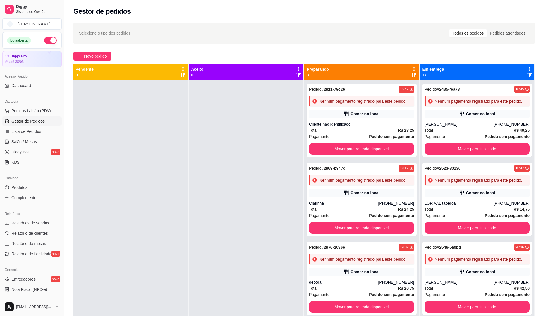
click at [205, 192] on div at bounding box center [246, 238] width 115 height 316
click at [28, 107] on button "Pedidos balcão (PDV)" at bounding box center [31, 110] width 59 height 9
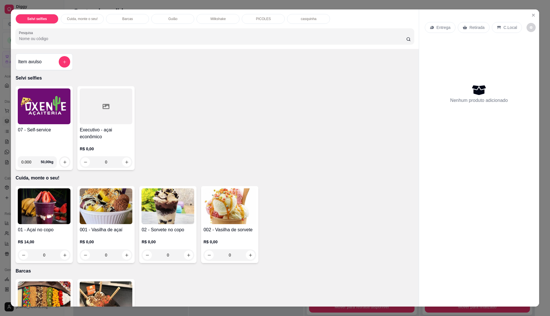
click at [270, 162] on div "07 - Self-service 0.000 50,00 kg Executivo - açai econômico R$ 0,00 0" at bounding box center [214, 128] width 399 height 84
click at [529, 18] on button "Close" at bounding box center [533, 15] width 9 height 9
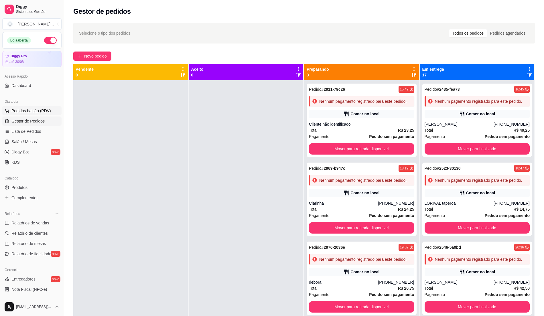
click at [20, 108] on span "Pedidos balcão (PDV)" at bounding box center [31, 111] width 40 height 6
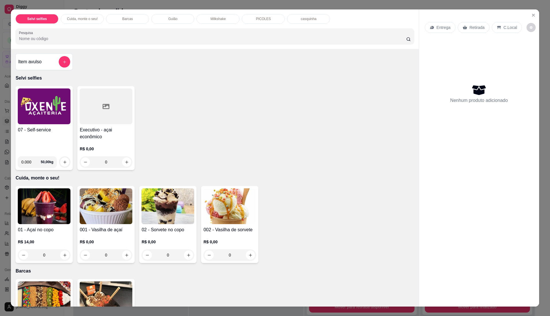
click at [44, 135] on div "07 - Self-service" at bounding box center [44, 139] width 53 height 25
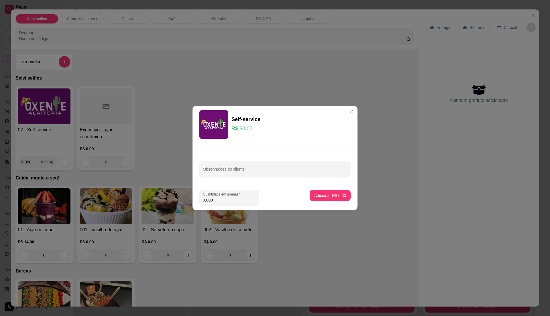
click at [232, 199] on input "0.000" at bounding box center [229, 200] width 53 height 6
type input "0.22"
click at [232, 199] on input "0.22" at bounding box center [229, 200] width 53 height 6
click at [314, 194] on p "Adicionar R$ 11,00" at bounding box center [329, 195] width 33 height 5
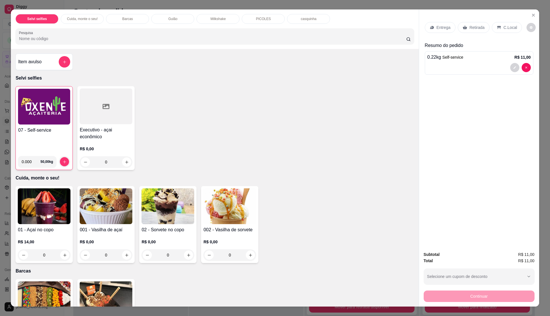
click at [497, 24] on div "C.Local" at bounding box center [507, 27] width 30 height 11
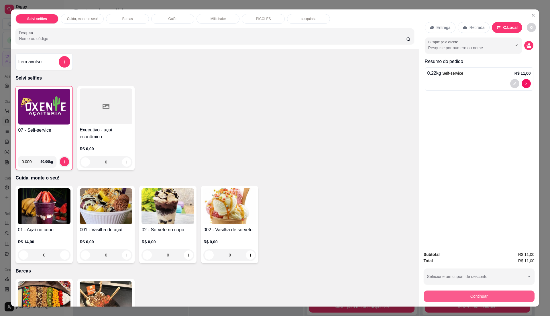
click at [470, 299] on button "Continuar" at bounding box center [479, 296] width 111 height 11
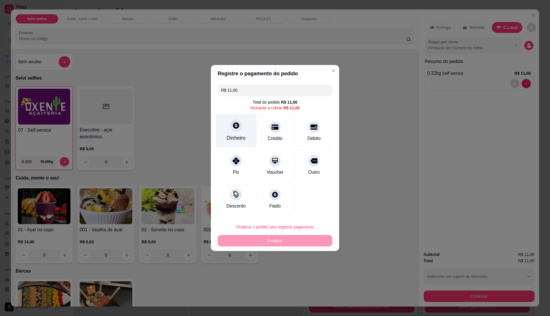
click at [241, 138] on div "Dinheiro" at bounding box center [236, 137] width 19 height 7
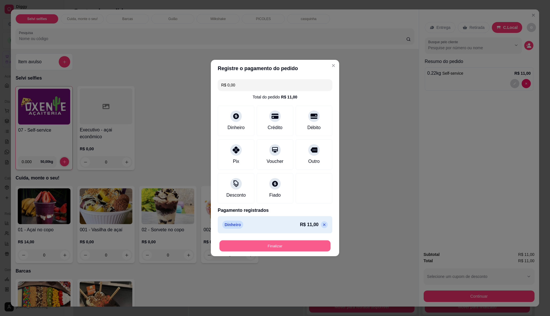
click at [289, 242] on button "Finalizar" at bounding box center [274, 246] width 111 height 11
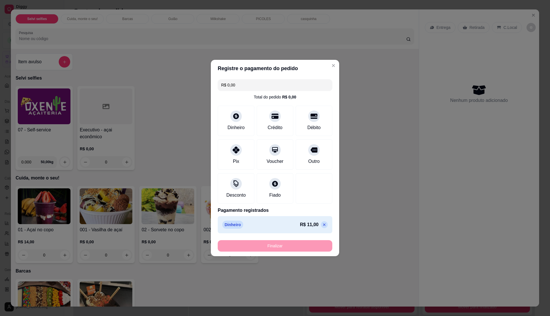
type input "-R$ 11,00"
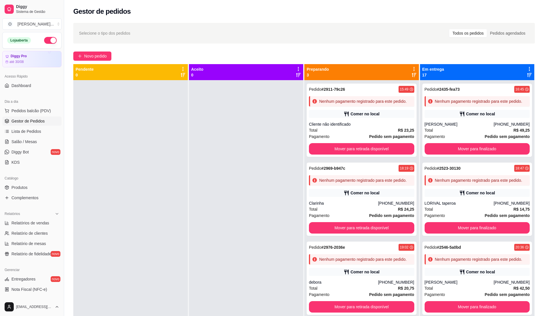
click at [37, 118] on span "Gestor de Pedidos" at bounding box center [27, 121] width 33 height 6
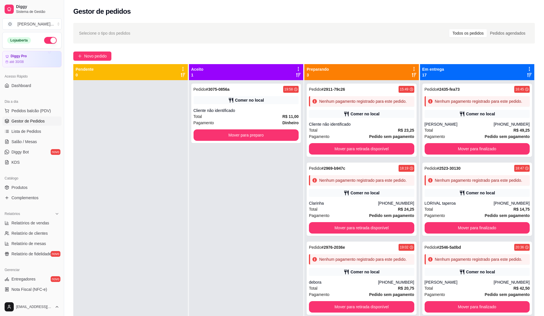
click at [228, 196] on div "Pedido # 3075-0856a 19:58 Comer no local Cliente não identificado Total R$ 11,0…" at bounding box center [246, 238] width 115 height 316
click at [28, 225] on span "Relatórios de vendas" at bounding box center [30, 223] width 38 height 6
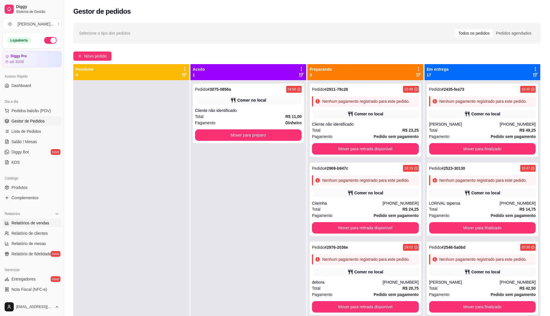
select select "ALL"
select select "0"
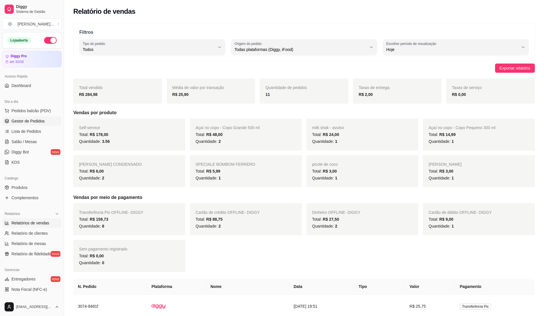
click at [25, 124] on link "Gestor de Pedidos" at bounding box center [31, 121] width 59 height 9
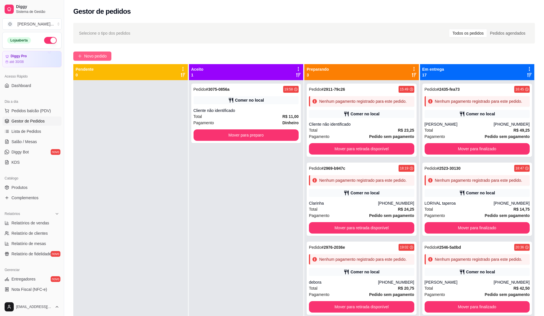
click at [102, 59] on span "Novo pedido" at bounding box center [95, 56] width 23 height 6
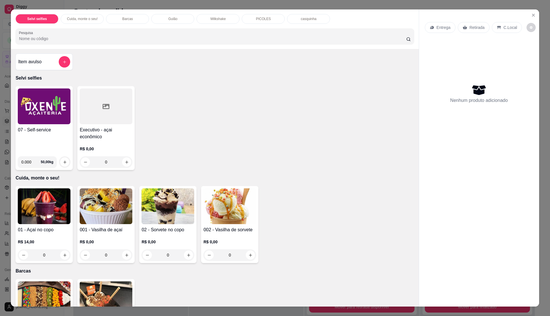
click at [55, 115] on img at bounding box center [44, 107] width 53 height 36
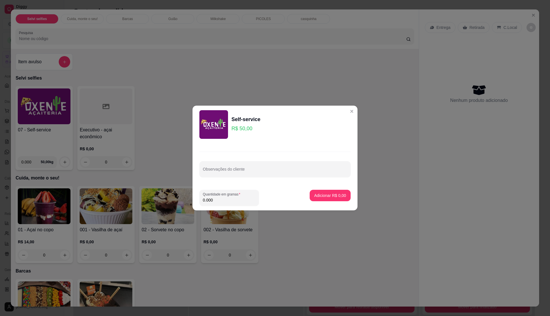
click at [219, 198] on input "0.000" at bounding box center [229, 200] width 53 height 6
click at [219, 198] on input "0" at bounding box center [229, 200] width 53 height 6
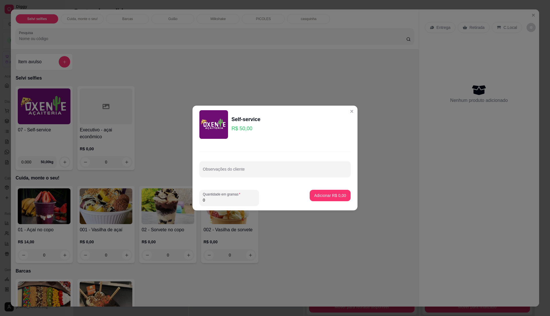
click at [219, 198] on input "0" at bounding box center [229, 200] width 53 height 6
click at [218, 201] on input "0" at bounding box center [229, 200] width 53 height 6
type input "0.2"
click at [218, 201] on input "0.2" at bounding box center [229, 200] width 53 height 6
click at [314, 197] on p "Adicionar R$ 10,00" at bounding box center [329, 195] width 33 height 5
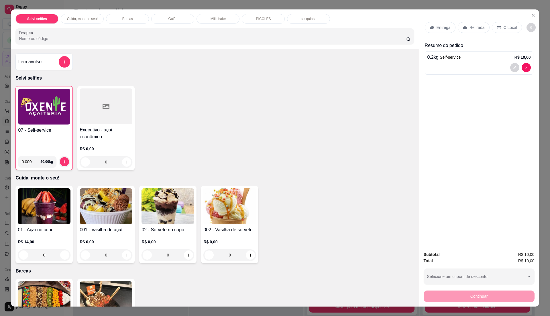
click at [497, 26] on icon at bounding box center [499, 27] width 5 height 5
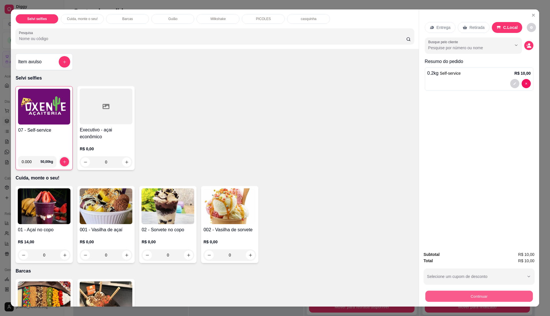
click at [483, 293] on button "Continuar" at bounding box center [478, 296] width 107 height 11
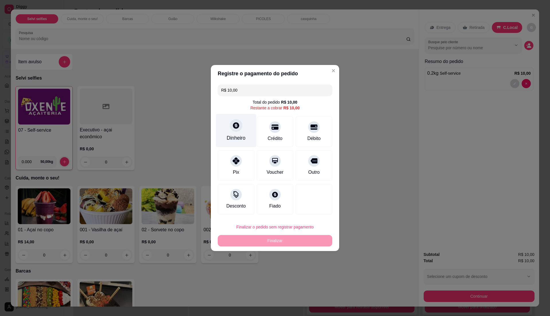
click at [242, 139] on div "Dinheiro" at bounding box center [236, 137] width 19 height 7
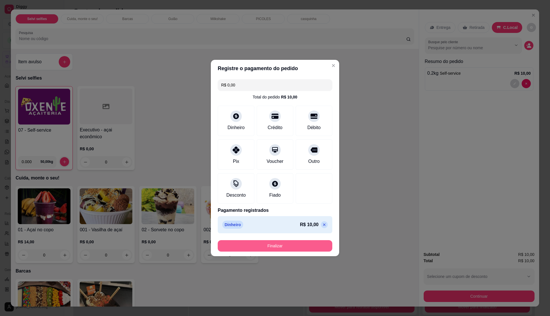
click at [272, 243] on button "Finalizar" at bounding box center [275, 245] width 115 height 11
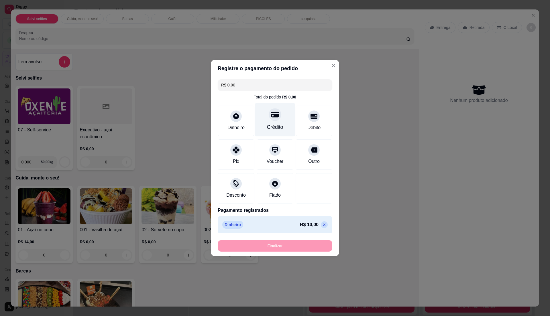
type input "-R$ 10,00"
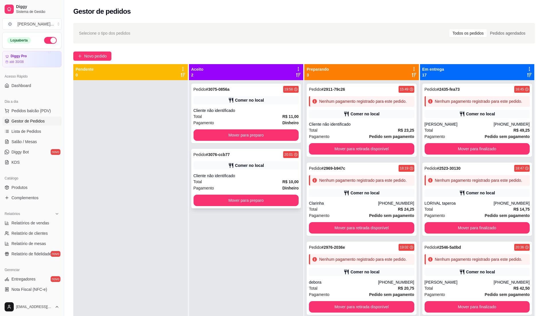
click at [268, 165] on div "Comer no local" at bounding box center [246, 166] width 105 height 8
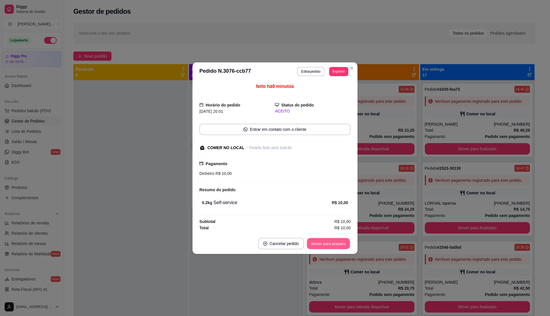
click at [319, 245] on button "Mover para preparo" at bounding box center [328, 243] width 43 height 11
click at [319, 245] on button "Mover para retirada disponível" at bounding box center [318, 243] width 61 height 11
click at [319, 245] on button "Mover para finalizado" at bounding box center [327, 243] width 46 height 11
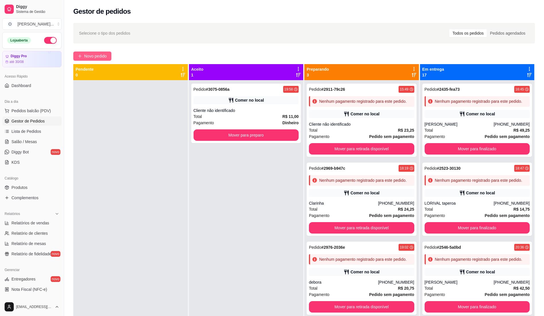
click at [107, 53] on button "Novo pedido" at bounding box center [92, 56] width 38 height 9
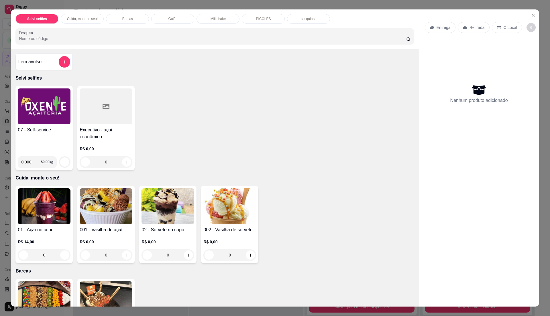
click at [248, 21] on div "PICOLES" at bounding box center [263, 19] width 43 height 10
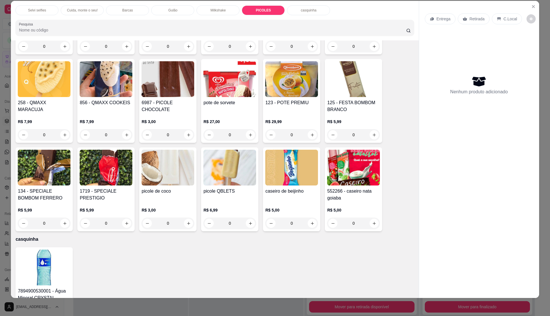
scroll to position [653, 0]
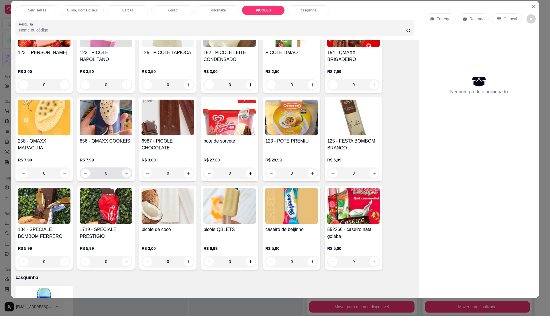
click at [125, 175] on icon "increase-product-quantity" at bounding box center [127, 173] width 4 height 4
type input "1"
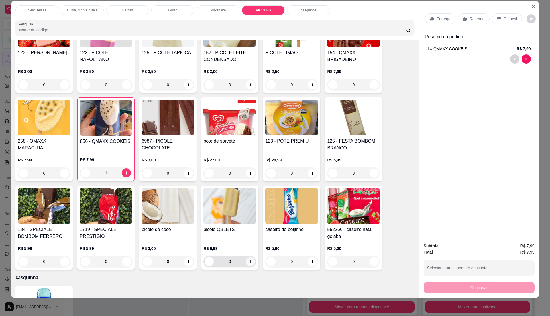
click at [249, 263] on icon "increase-product-quantity" at bounding box center [250, 261] width 3 height 3
type input "1"
click at [504, 20] on p "C.Local" at bounding box center [510, 19] width 13 height 6
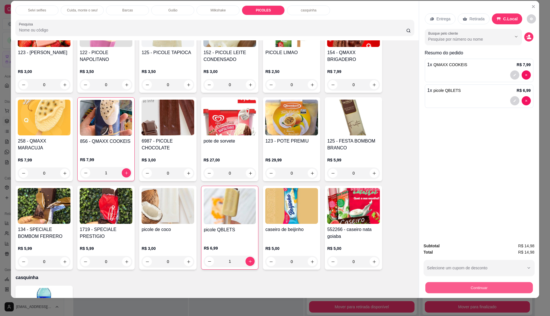
click at [448, 288] on button "Continuar" at bounding box center [478, 287] width 107 height 11
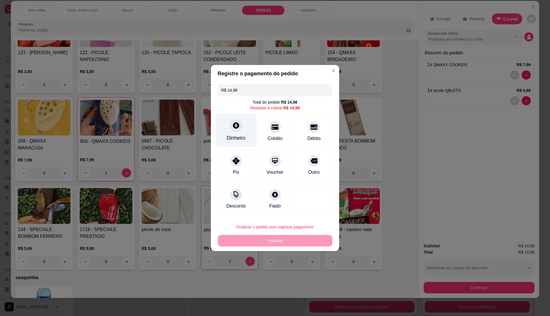
click at [239, 137] on div "Dinheiro" at bounding box center [236, 137] width 19 height 7
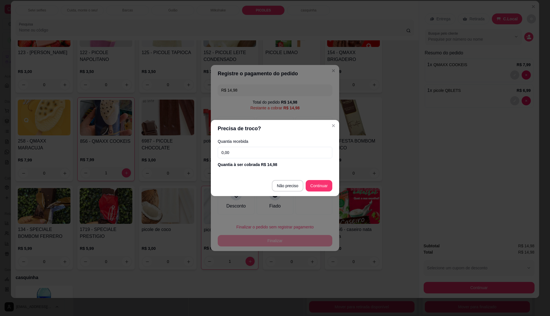
click at [284, 153] on input "0,00" at bounding box center [275, 152] width 115 height 11
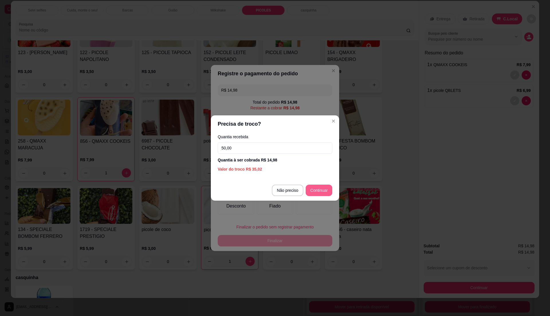
type input "50,00"
type input "R$ 0,00"
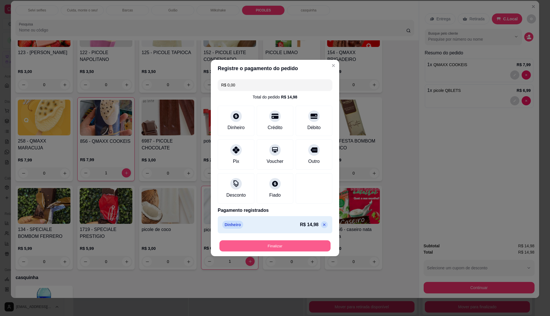
click at [292, 247] on button "Finalizar" at bounding box center [274, 246] width 111 height 11
type input "0"
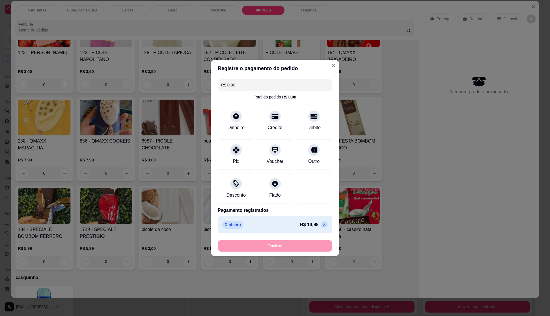
type input "-R$ 14,98"
